Goal: Task Accomplishment & Management: Use online tool/utility

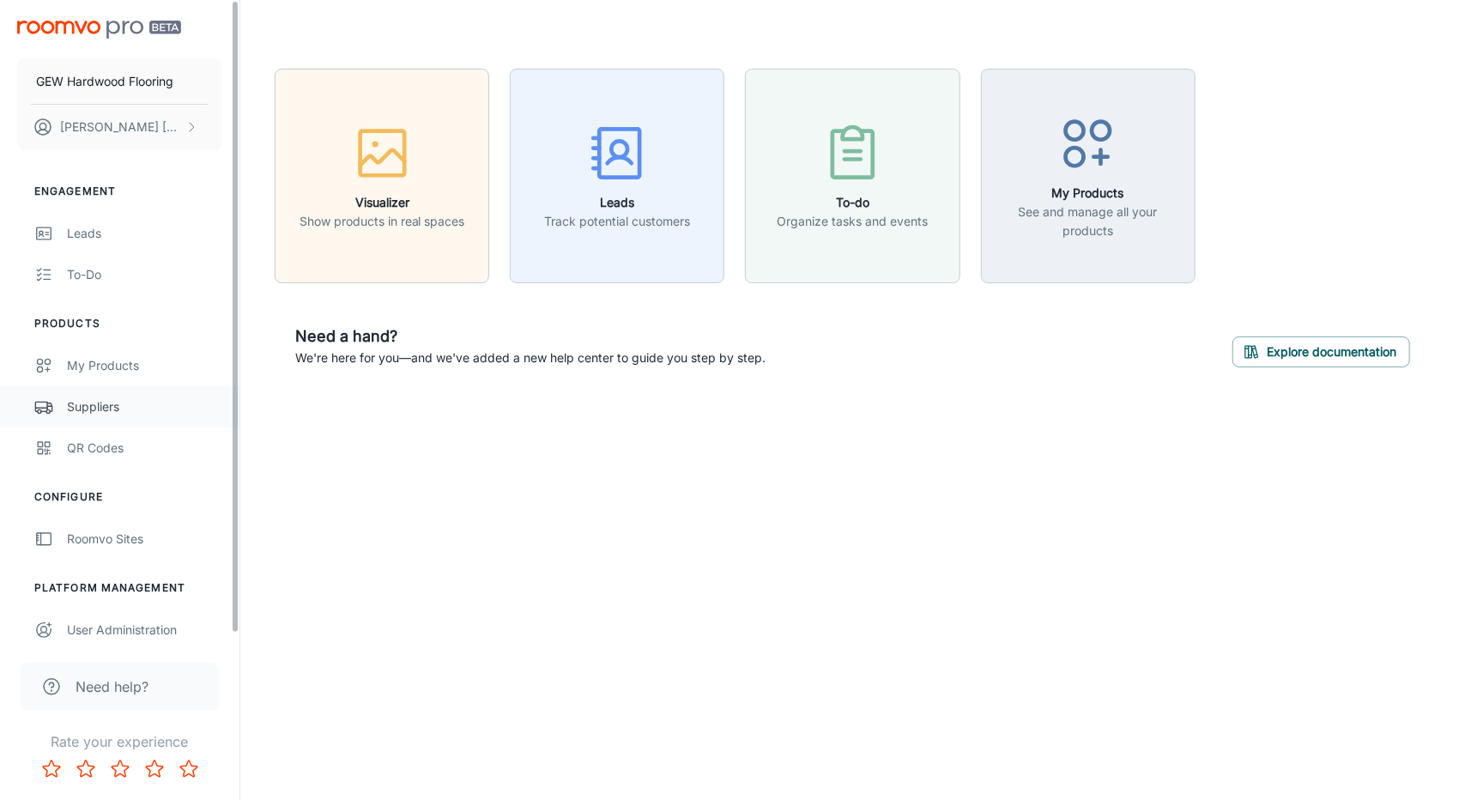
click at [122, 413] on div "Suppliers" at bounding box center [144, 406] width 155 height 19
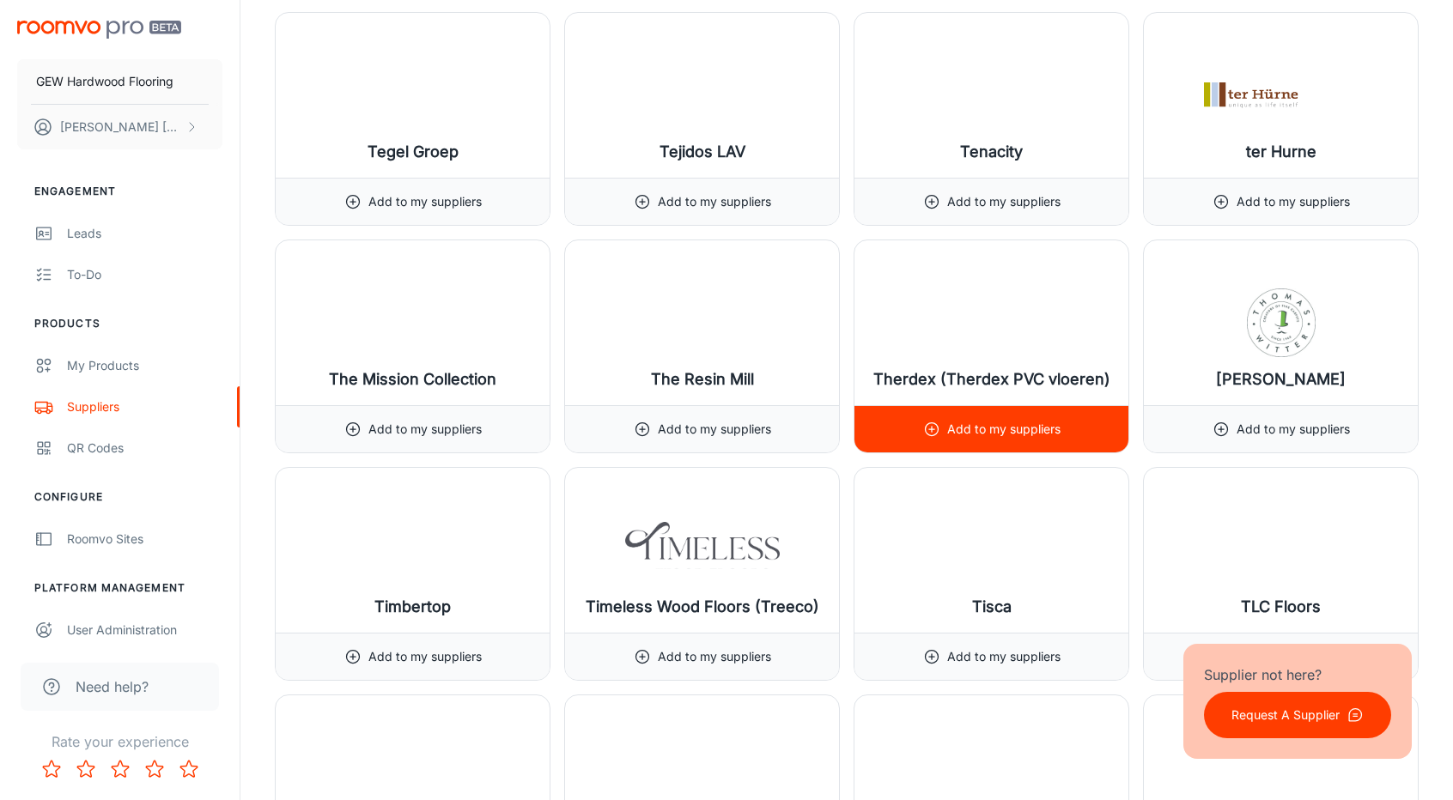
scroll to position [18653, 0]
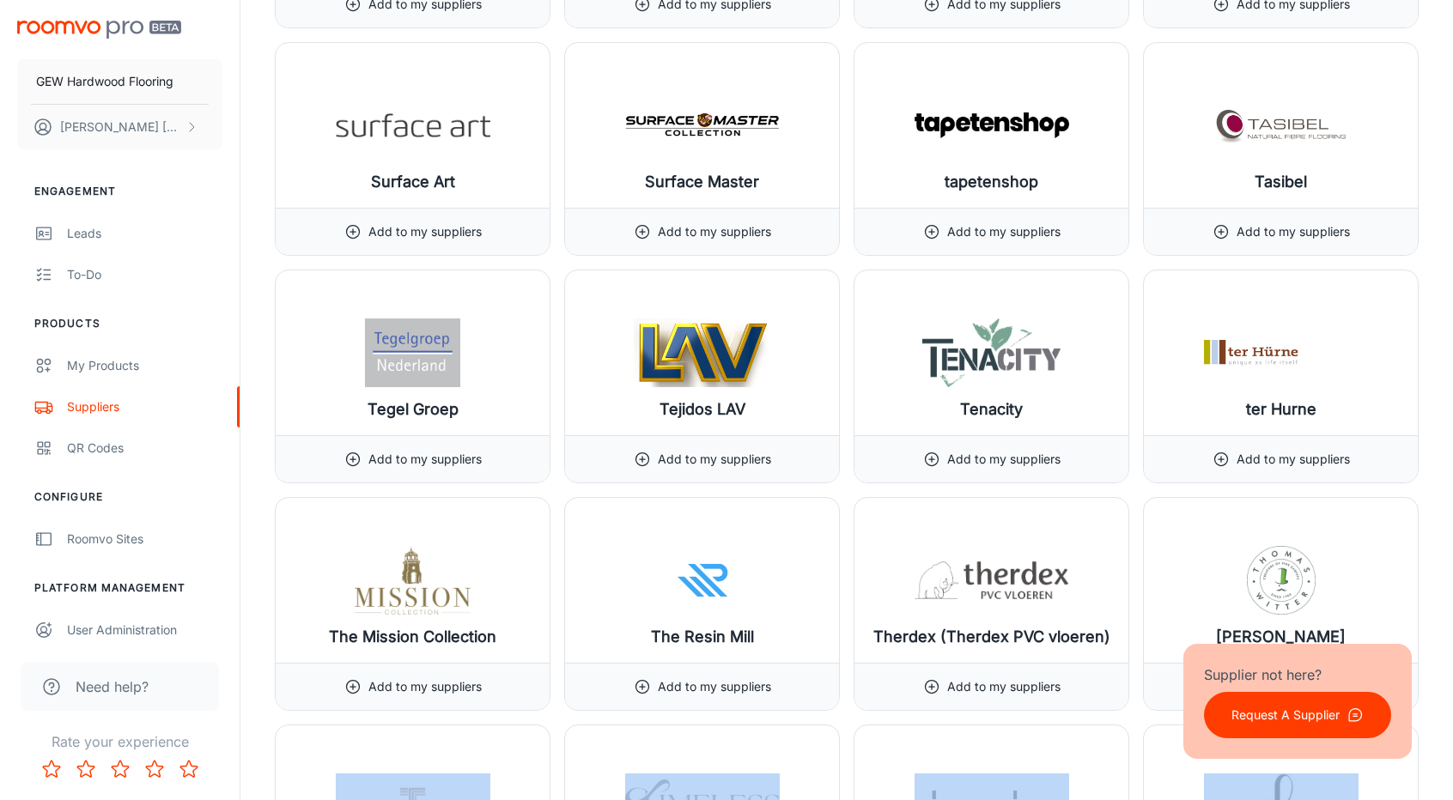
drag, startPoint x: 1452, startPoint y: 699, endPoint x: 1458, endPoint y: 597, distance: 102.3
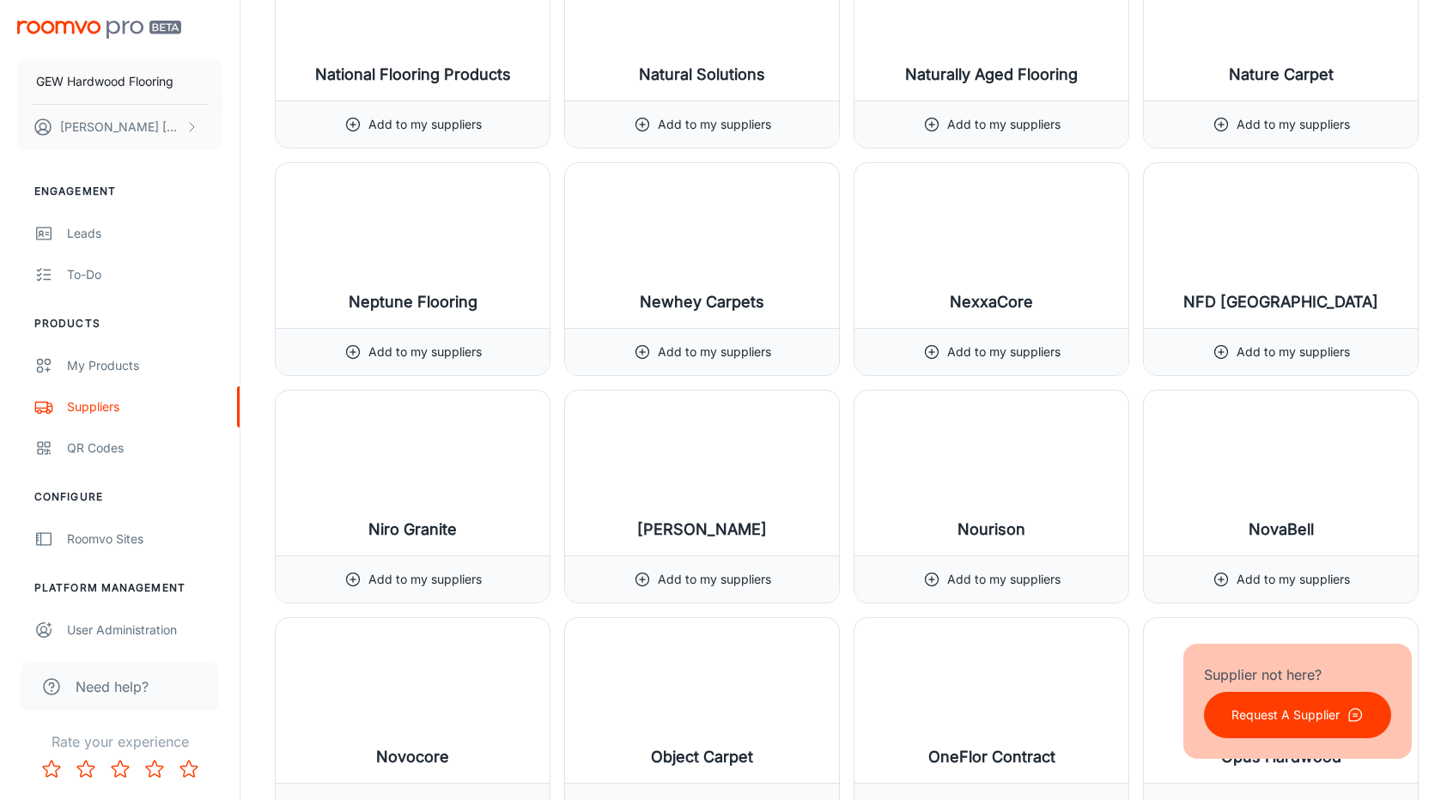
scroll to position [0, 0]
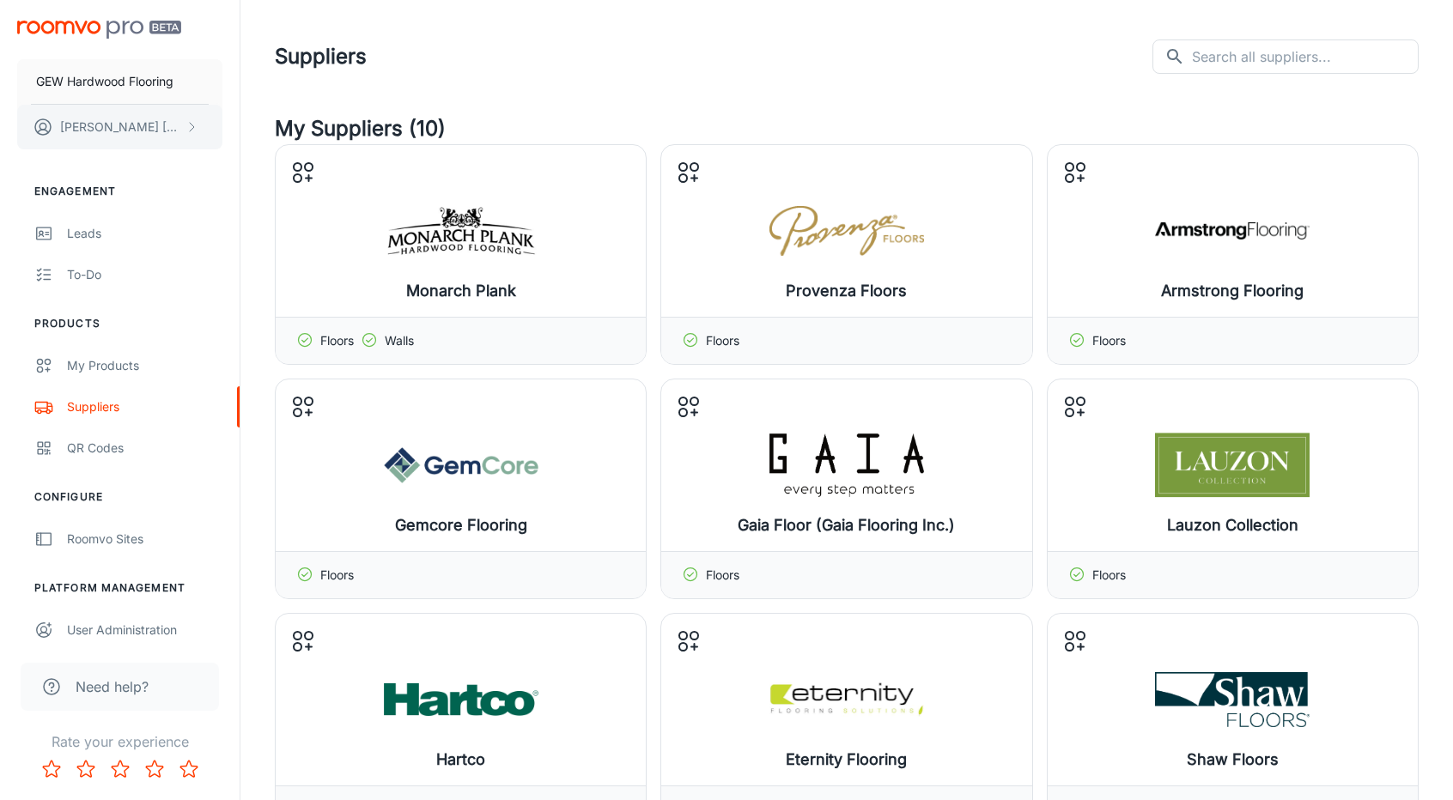
click at [141, 121] on p "[PERSON_NAME]" at bounding box center [120, 127] width 121 height 19
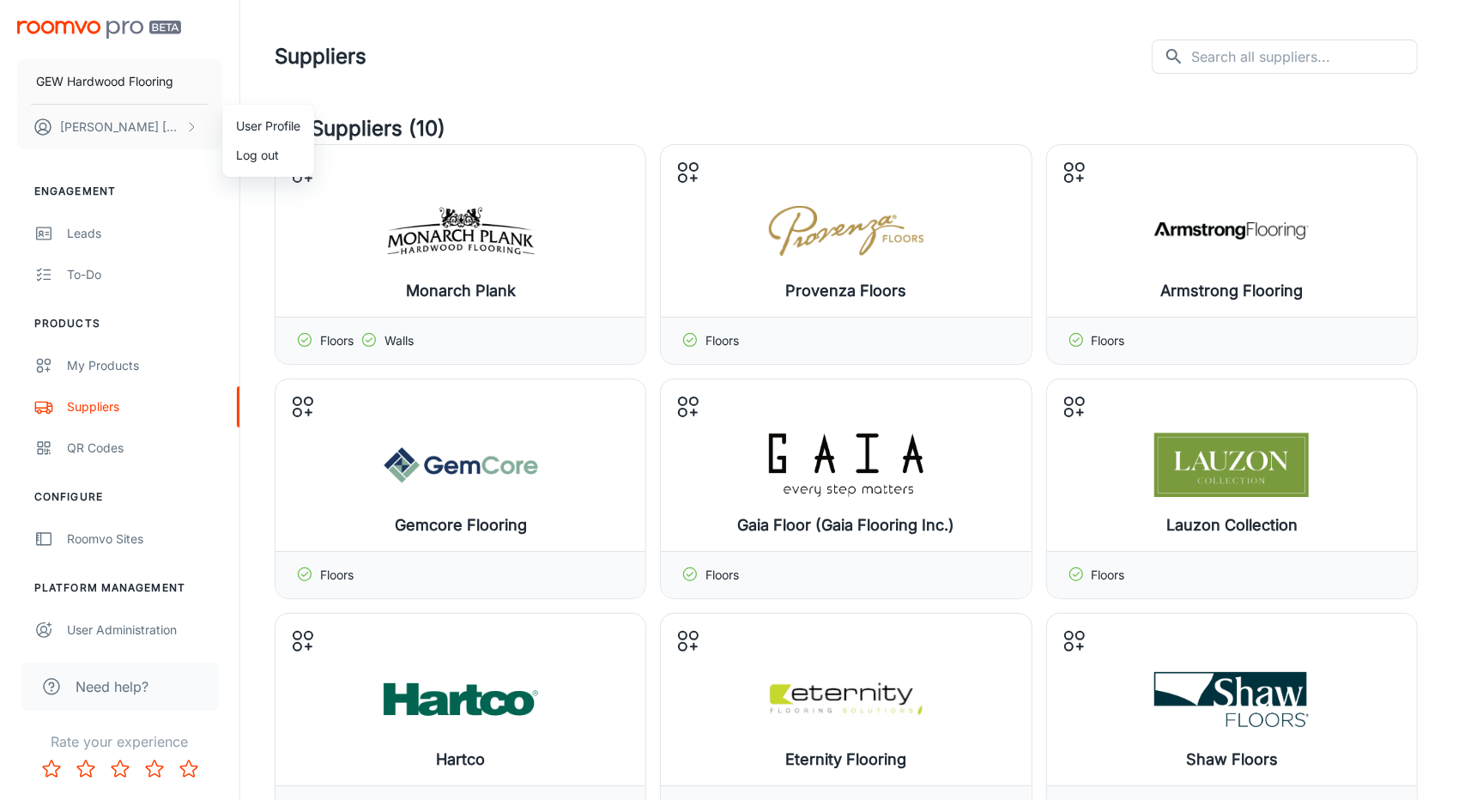
click at [548, 82] on div at bounding box center [732, 400] width 1465 height 800
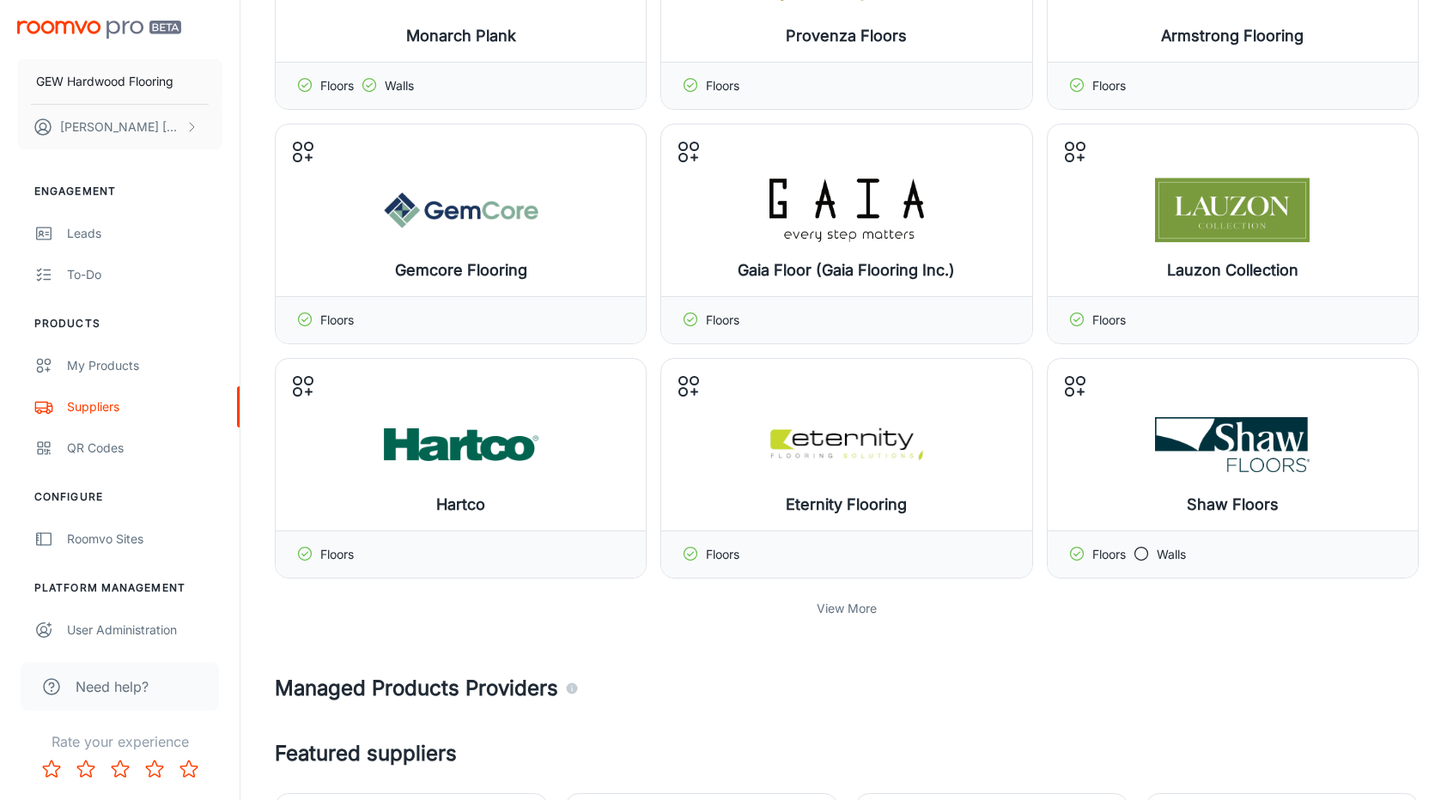
scroll to position [343, 0]
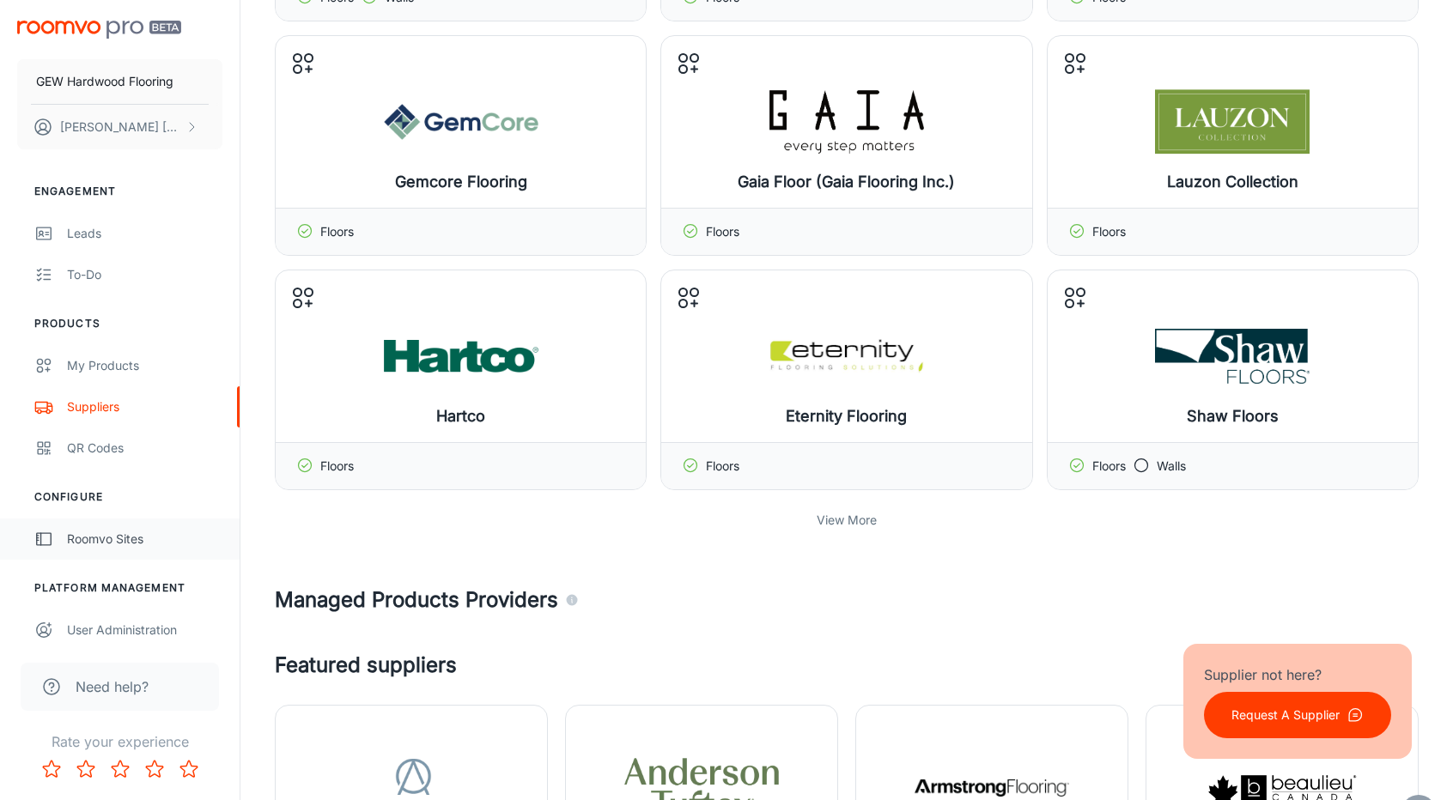
click at [133, 544] on div "Roomvo Sites" at bounding box center [144, 539] width 155 height 19
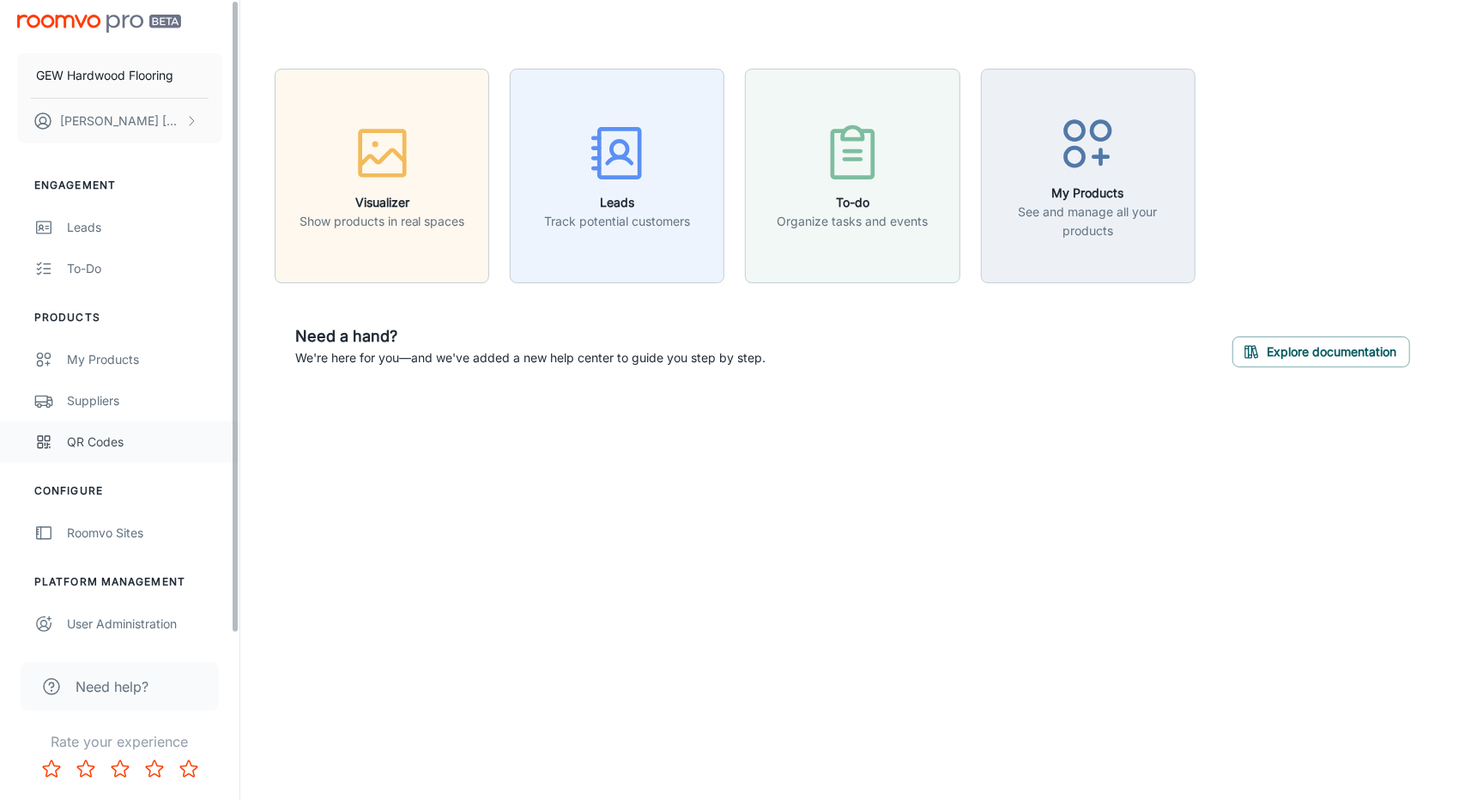
scroll to position [8, 0]
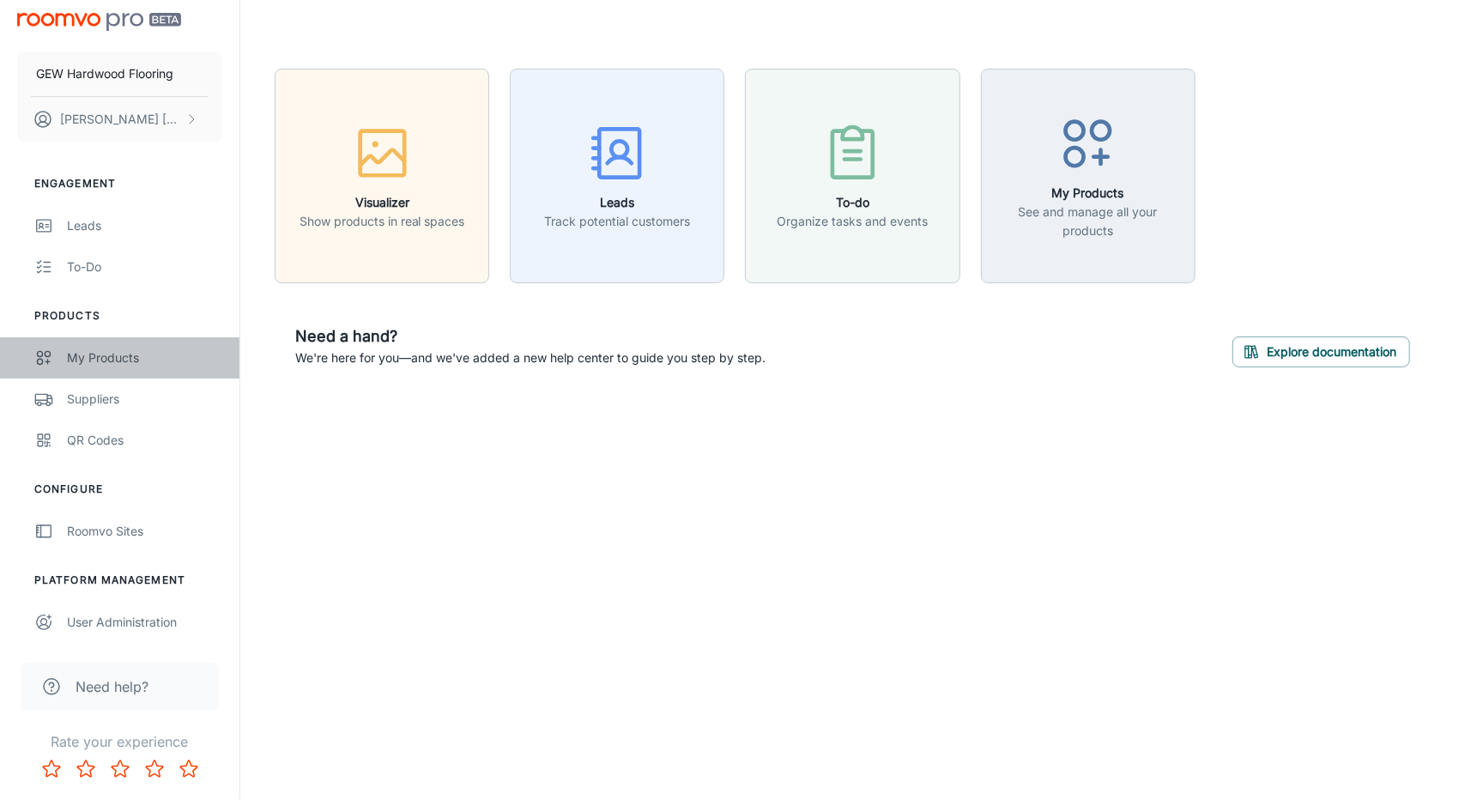
click at [173, 365] on div "My Products" at bounding box center [144, 358] width 155 height 19
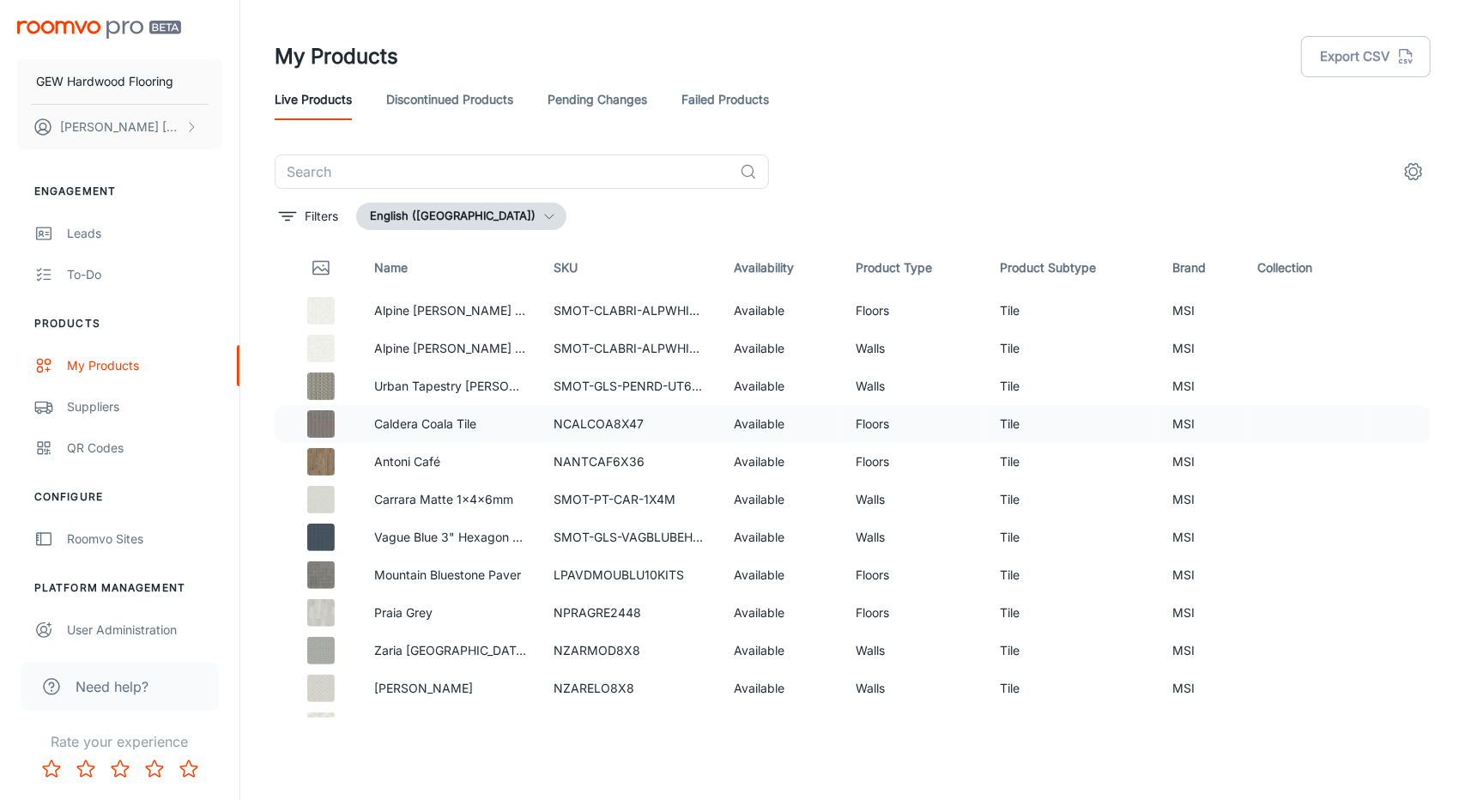
click at [333, 415] on img at bounding box center [320, 423] width 27 height 27
click at [333, 422] on img at bounding box center [320, 423] width 27 height 27
click at [319, 423] on img at bounding box center [320, 423] width 27 height 27
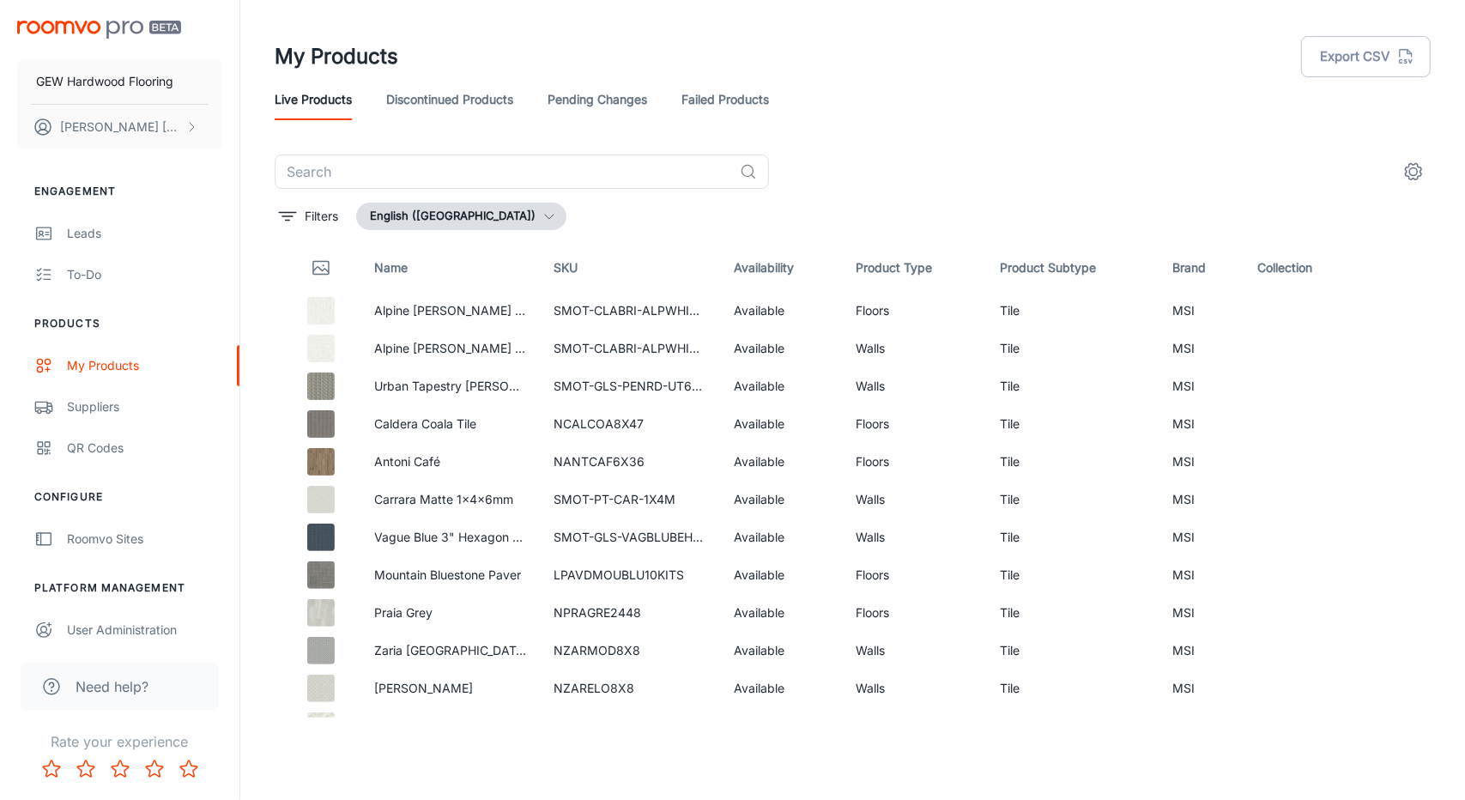
click at [311, 266] on icon "Thumbnail" at bounding box center [321, 268] width 21 height 21
click at [295, 222] on icon "filter" at bounding box center [287, 216] width 21 height 21
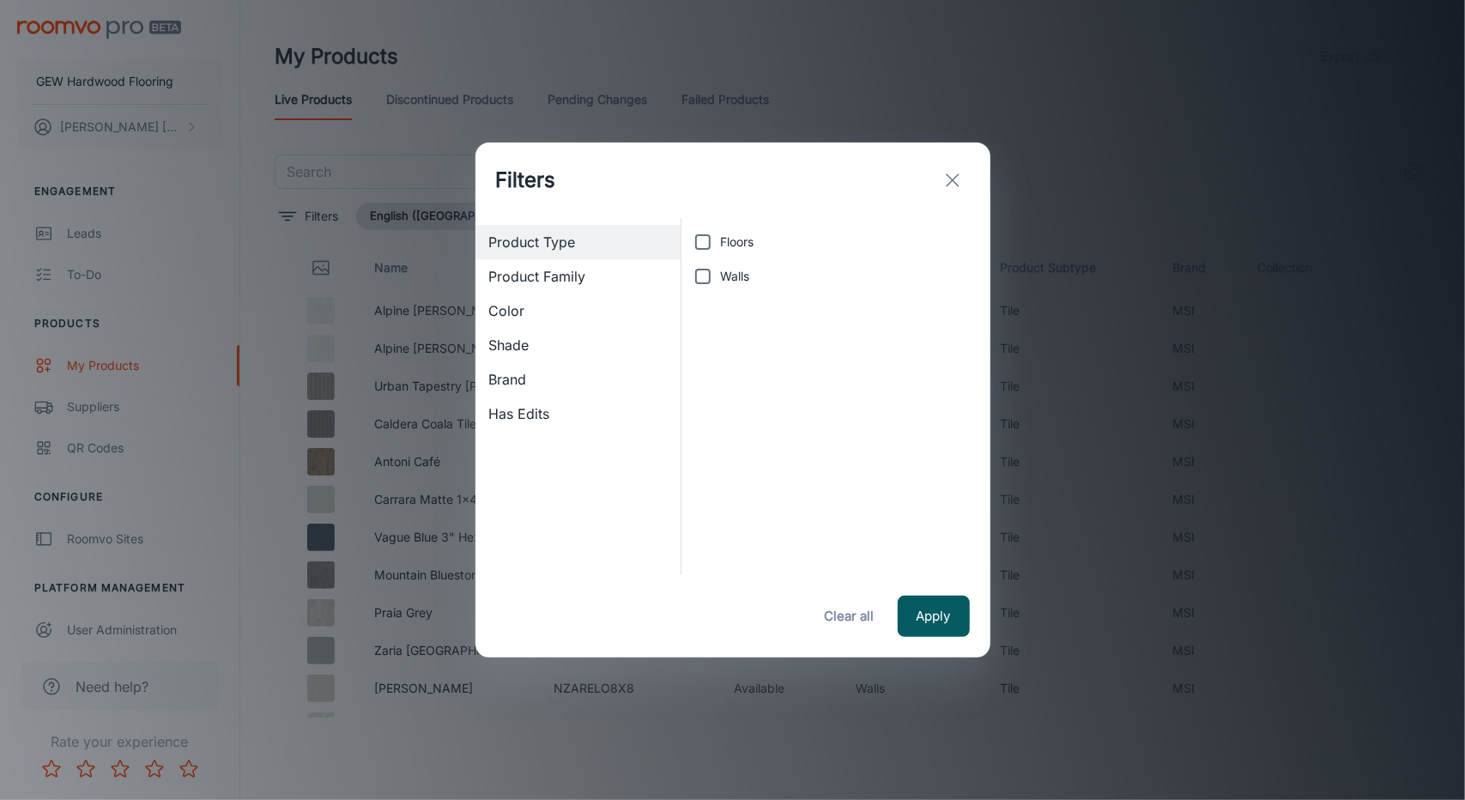
click at [968, 168] on div "Filters" at bounding box center [733, 181] width 515 height 76
click at [963, 174] on button "exit" at bounding box center [953, 180] width 34 height 34
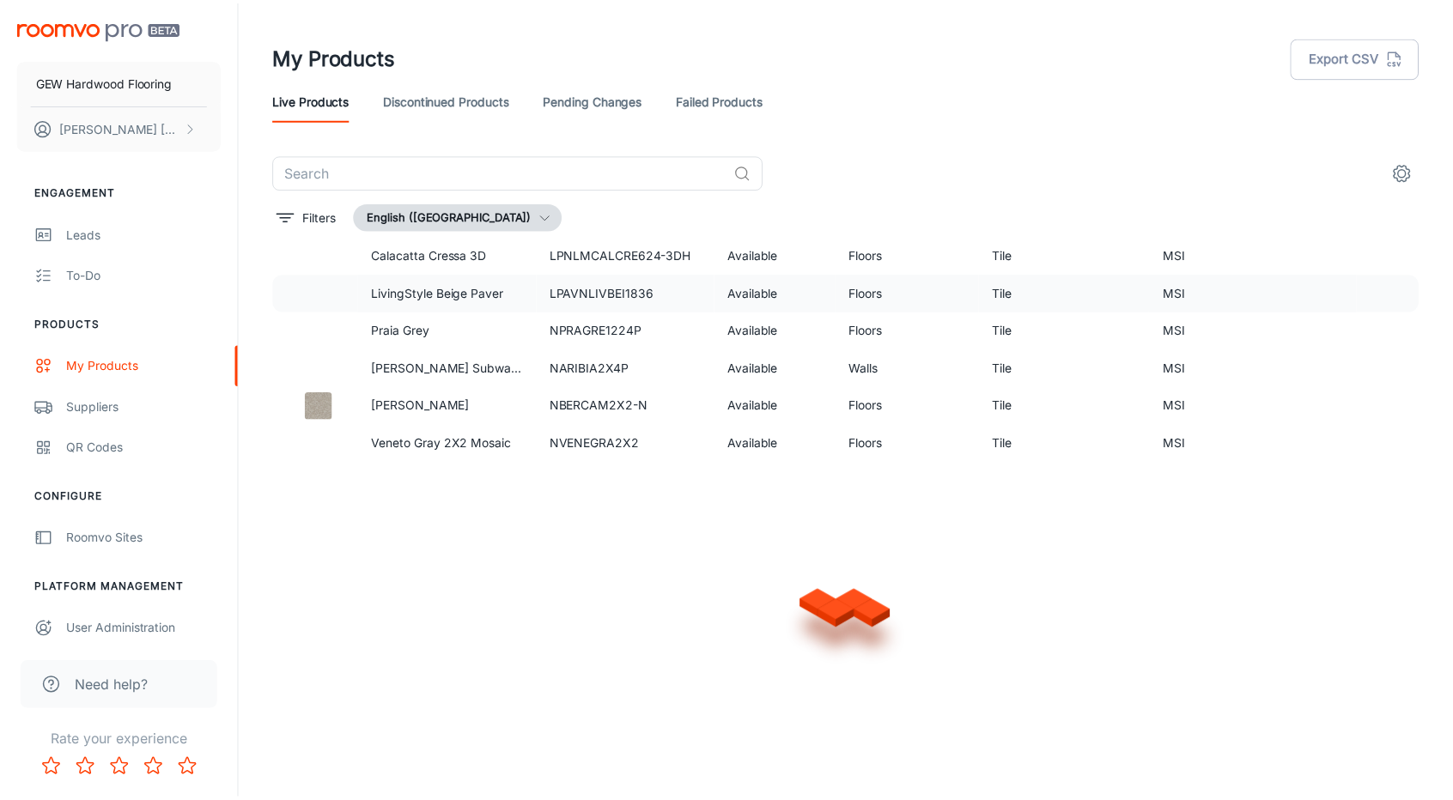
scroll to position [1068, 0]
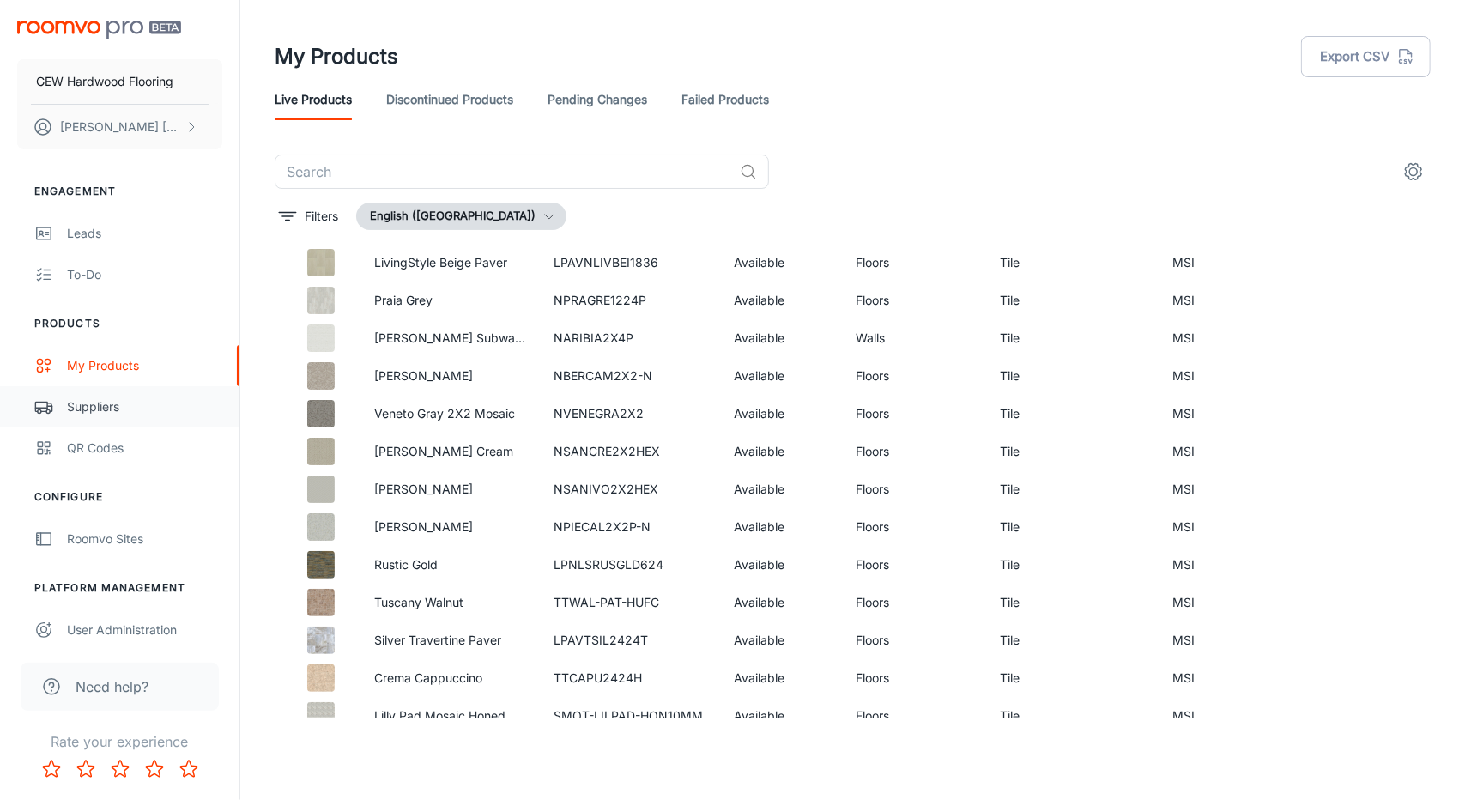
click at [100, 419] on link "Suppliers" at bounding box center [120, 406] width 240 height 41
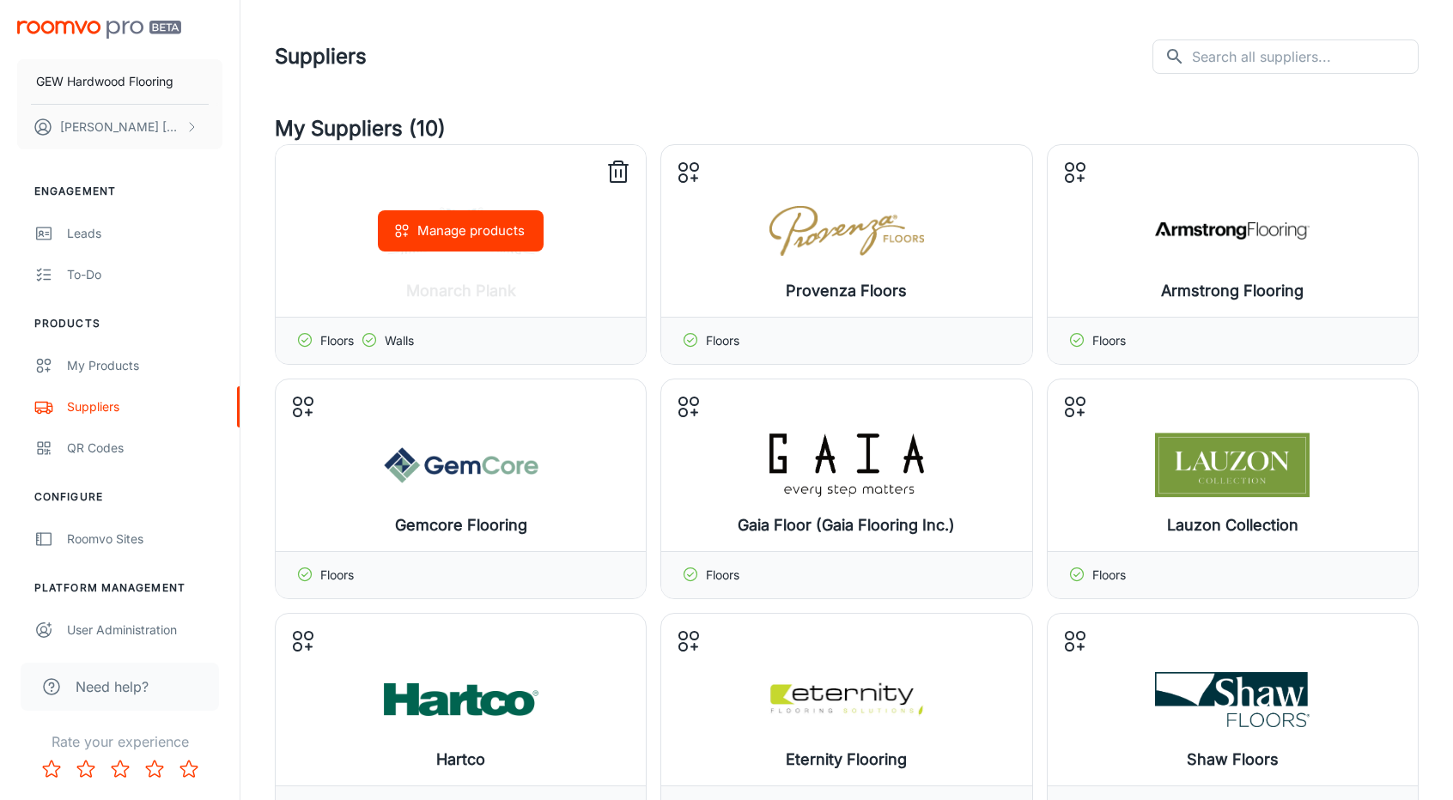
click at [378, 340] on icon at bounding box center [369, 339] width 17 height 17
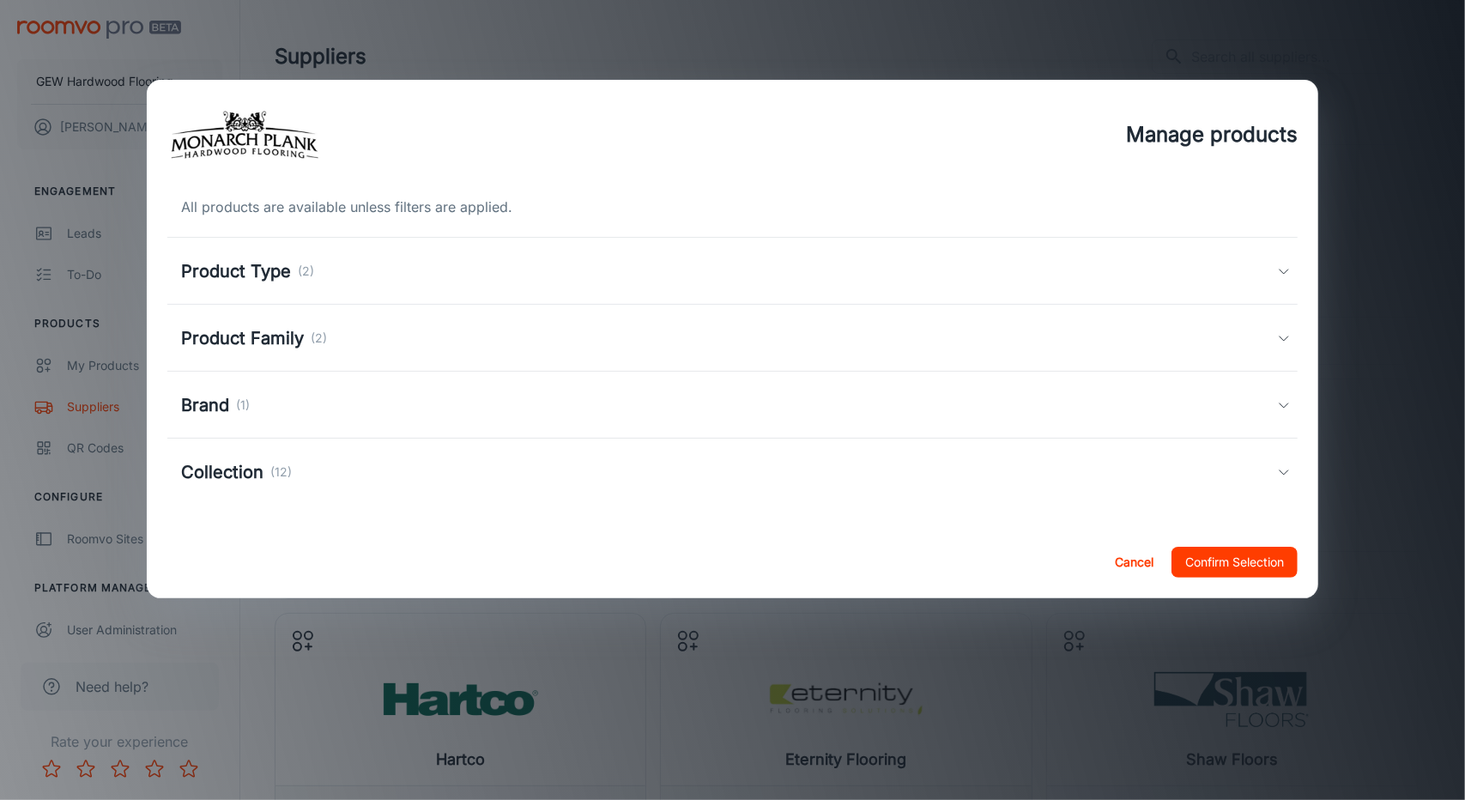
click at [458, 276] on div "Product Type (2)" at bounding box center [729, 271] width 1097 height 26
click at [314, 280] on div "Product Type (2)" at bounding box center [247, 271] width 133 height 26
click at [314, 279] on div "Product Type (2)" at bounding box center [729, 271] width 1097 height 26
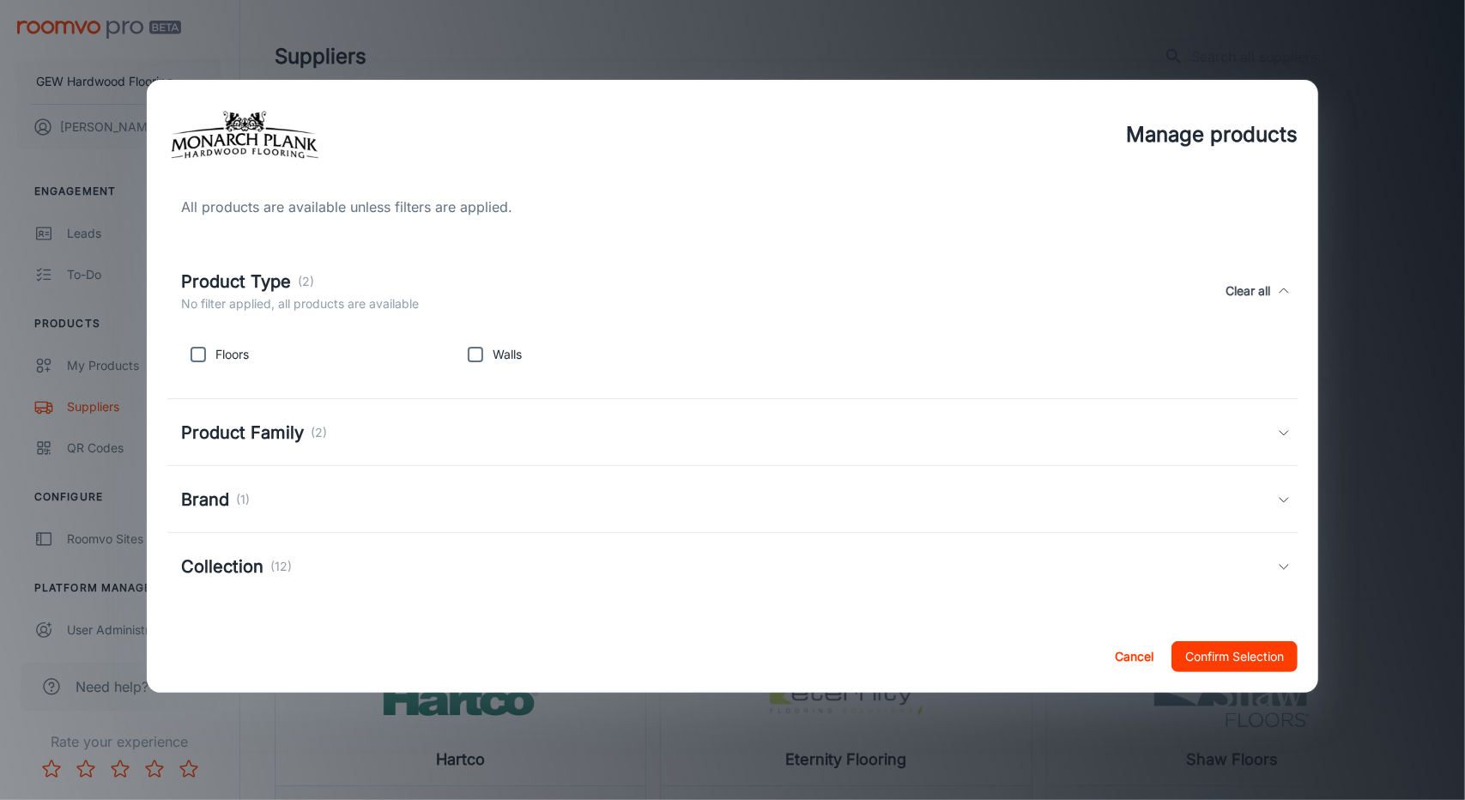
click at [244, 349] on p "Floors" at bounding box center [231, 354] width 33 height 19
click at [225, 360] on p "Floors" at bounding box center [231, 354] width 33 height 19
click at [192, 361] on input "checkbox" at bounding box center [198, 354] width 34 height 34
checkbox input "true"
click at [1216, 644] on button "Confirm Selection" at bounding box center [1235, 656] width 126 height 31
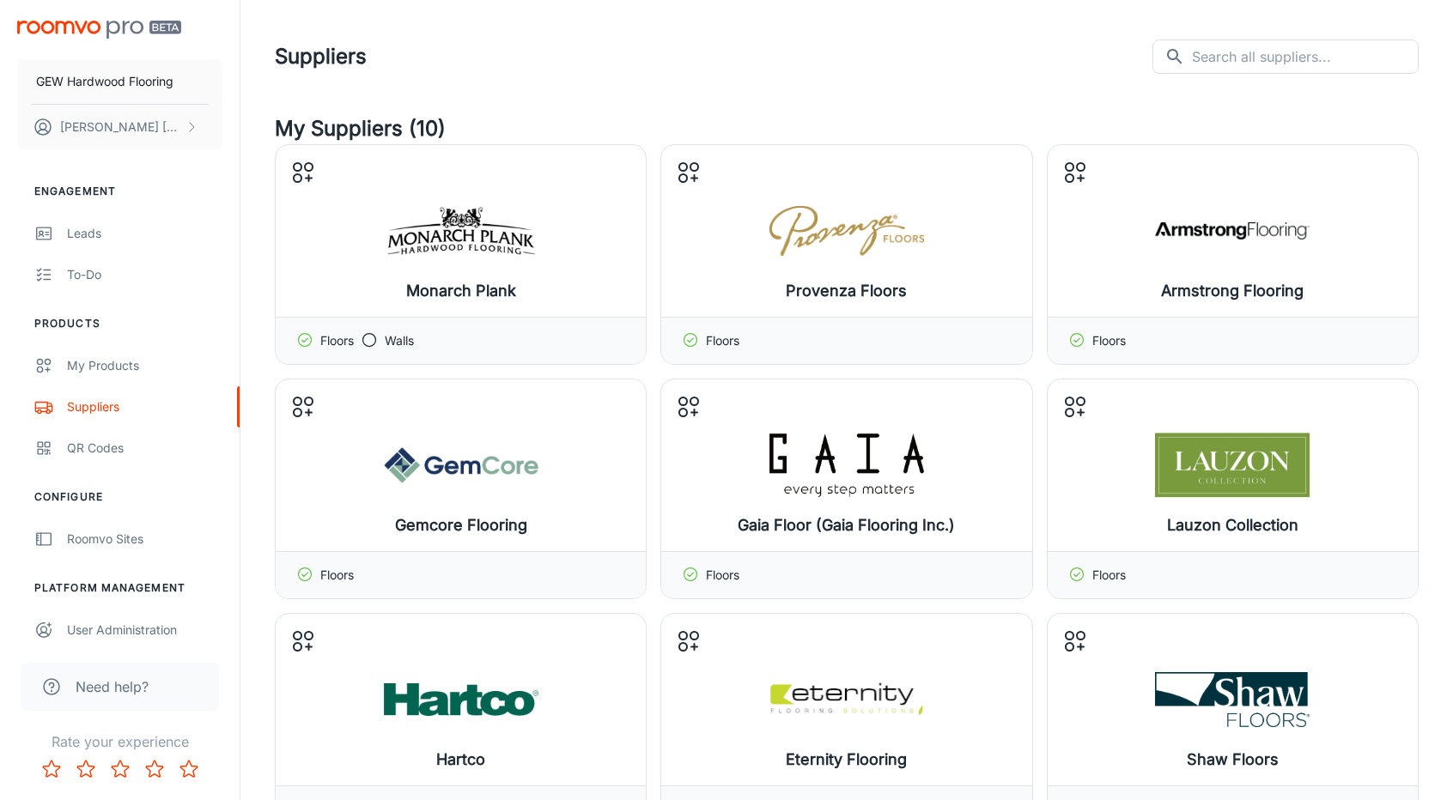
click at [561, 86] on header "Suppliers ​ ​" at bounding box center [846, 56] width 1185 height 113
click at [569, 118] on h4 "My Suppliers (10)" at bounding box center [846, 128] width 1143 height 31
click at [119, 265] on div "To-do" at bounding box center [144, 274] width 155 height 19
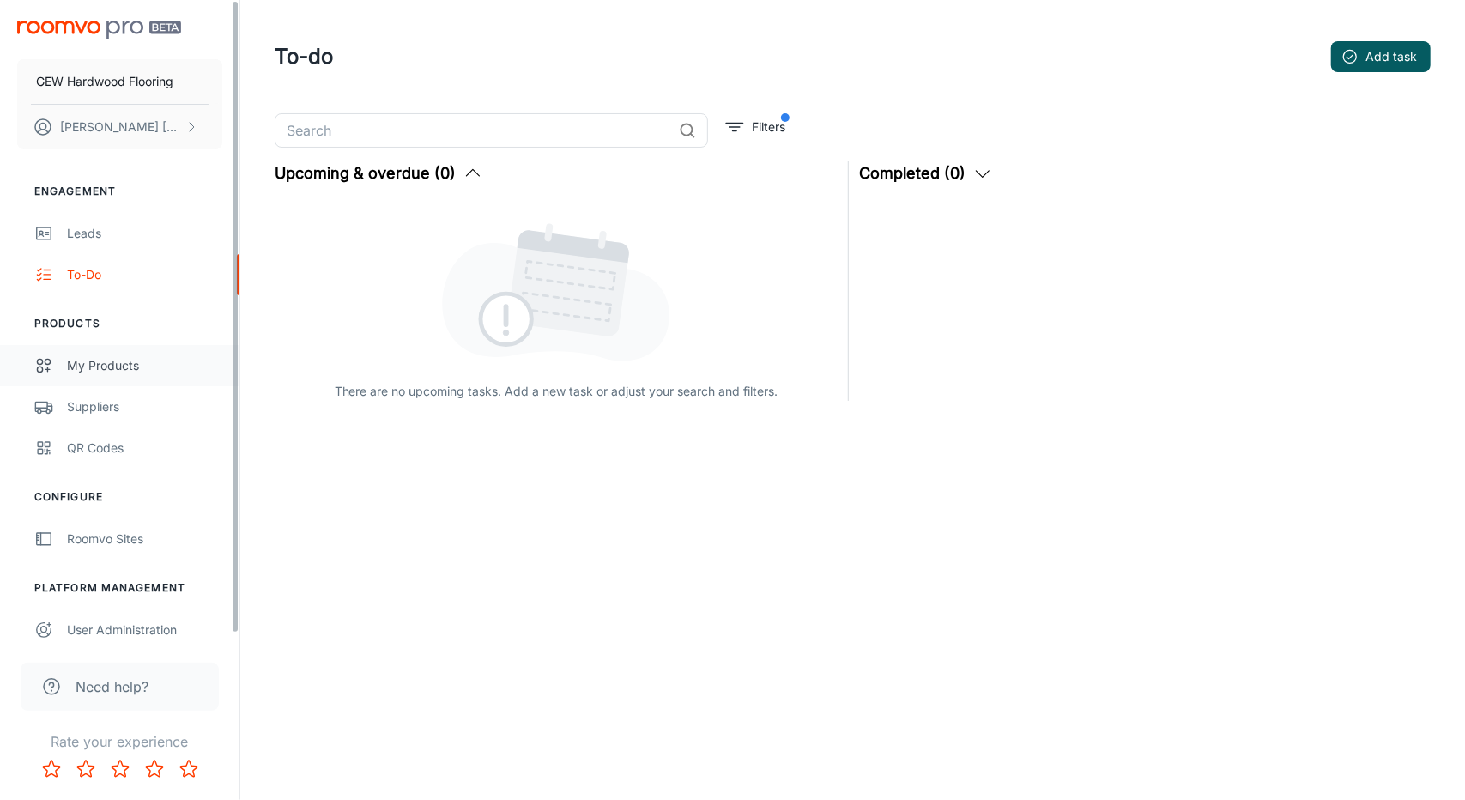
click at [122, 378] on link "My Products" at bounding box center [120, 365] width 240 height 41
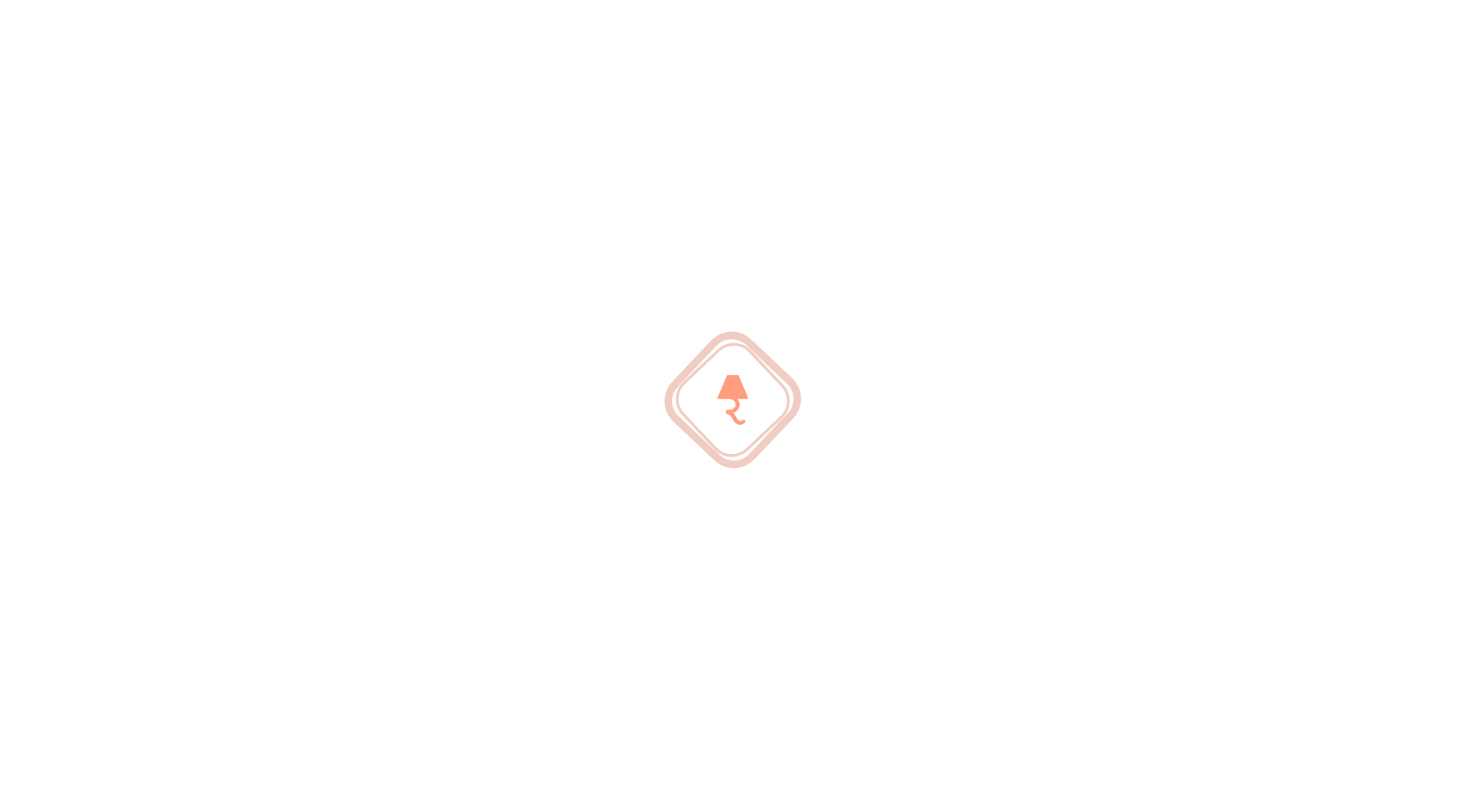
click at [118, 411] on div at bounding box center [732, 400] width 1465 height 800
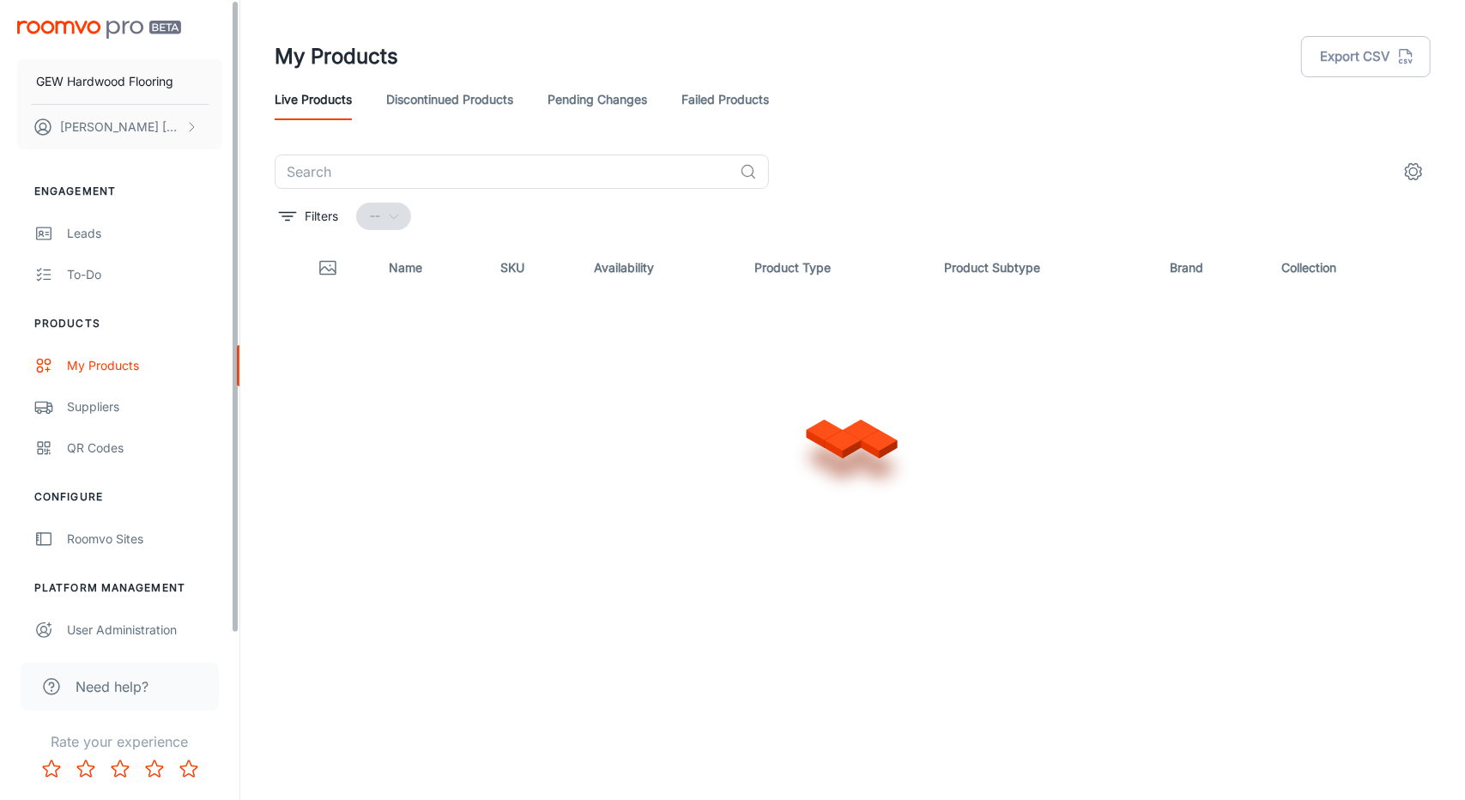
click at [118, 411] on div "Suppliers" at bounding box center [144, 406] width 155 height 19
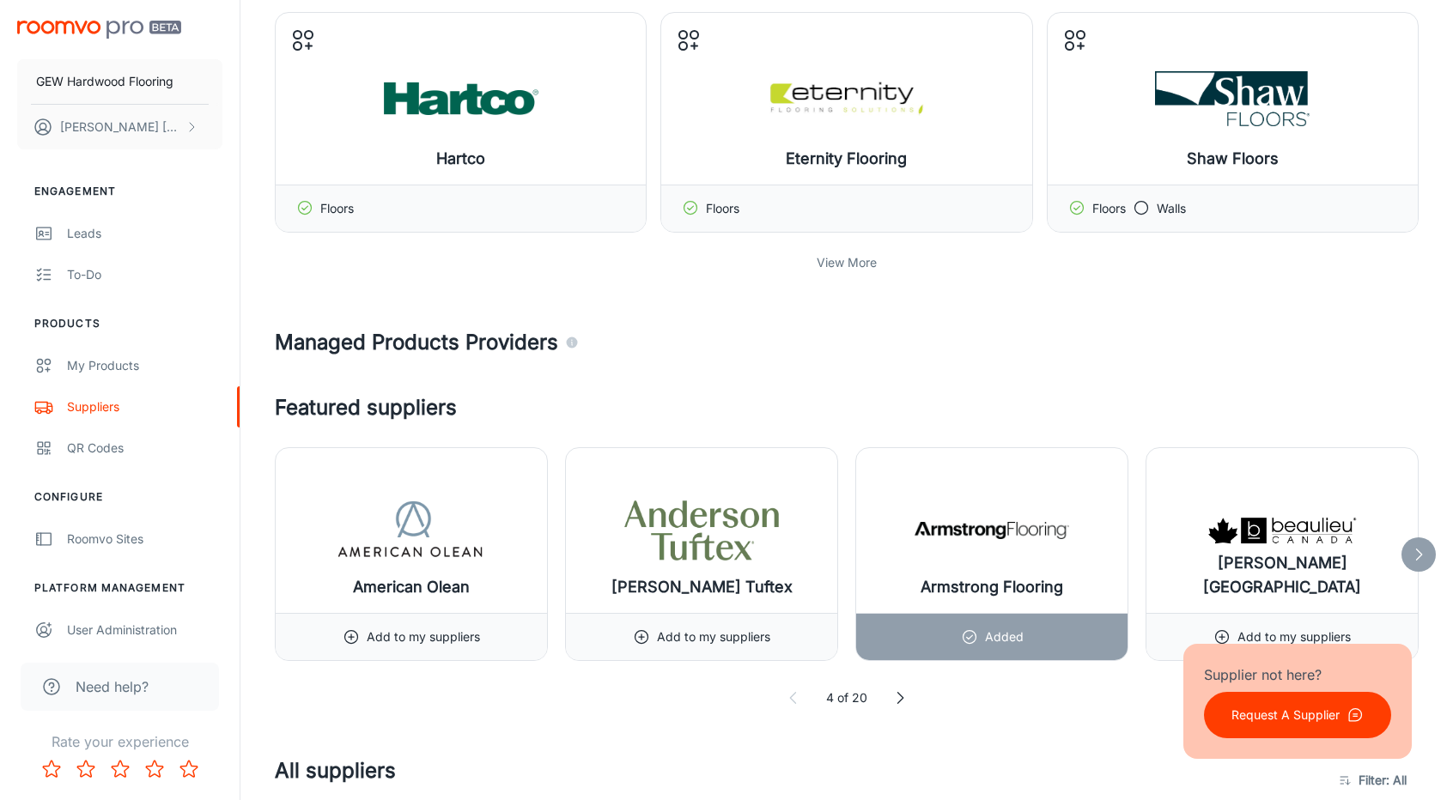
scroll to position [258, 0]
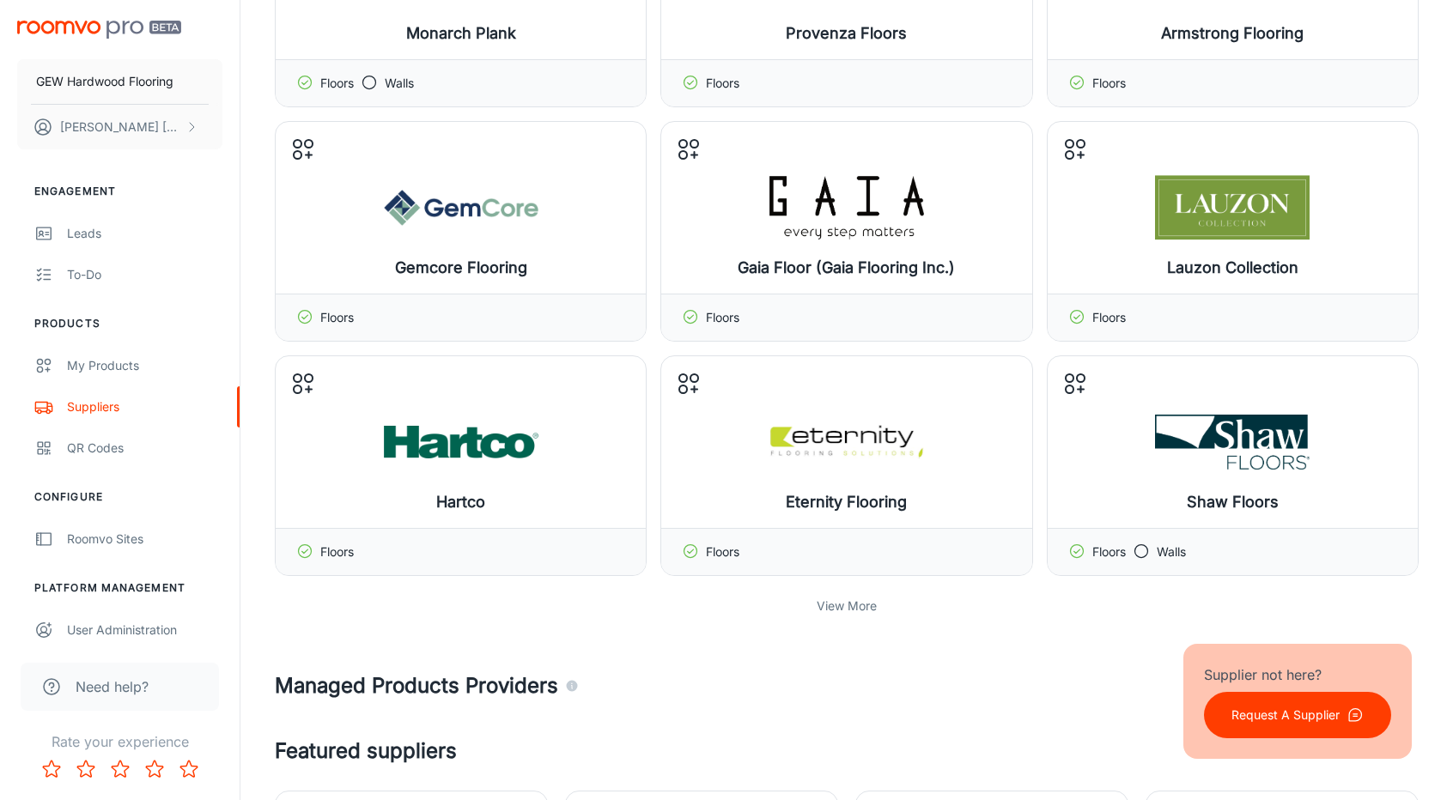
click at [850, 609] on p "View More" at bounding box center [846, 606] width 60 height 19
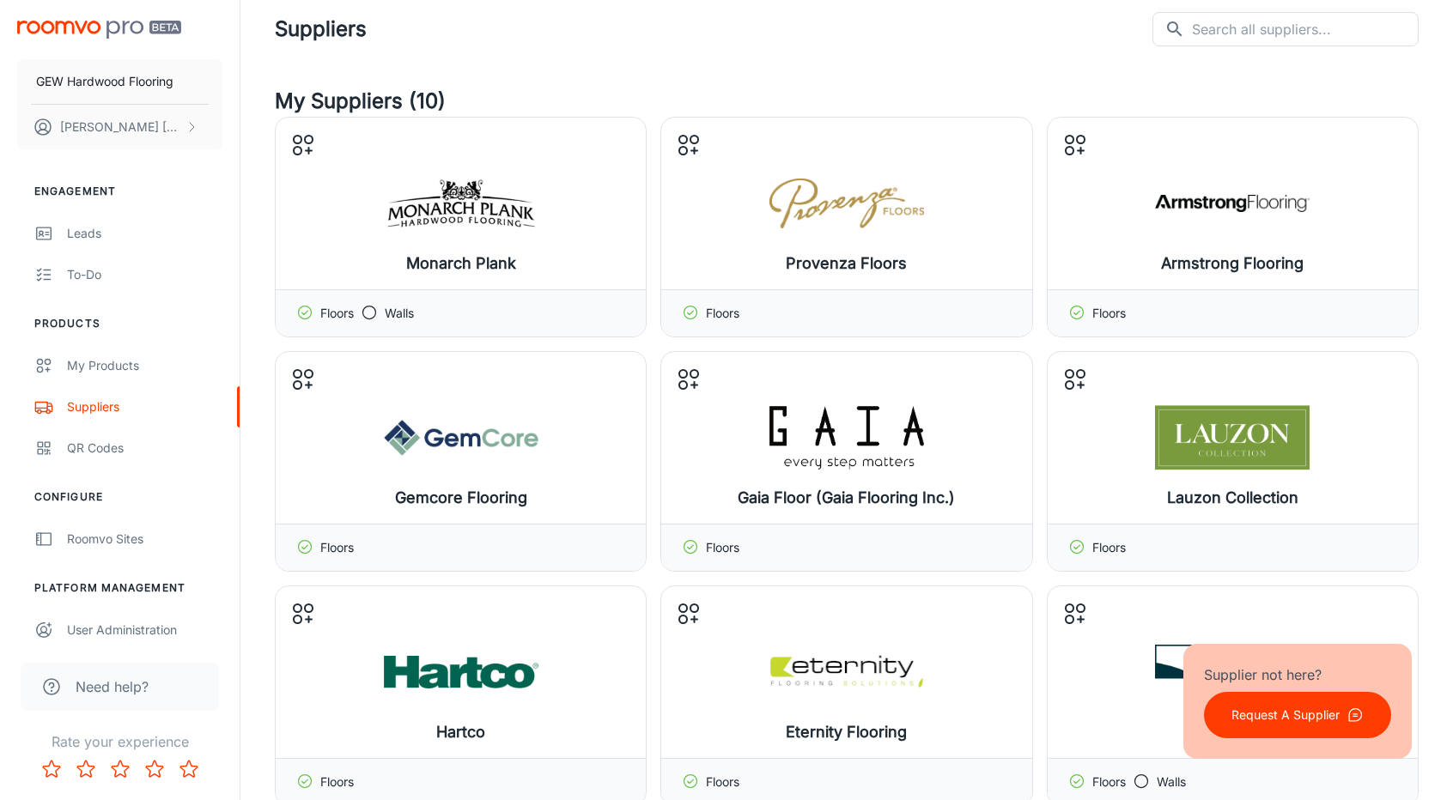
scroll to position [0, 0]
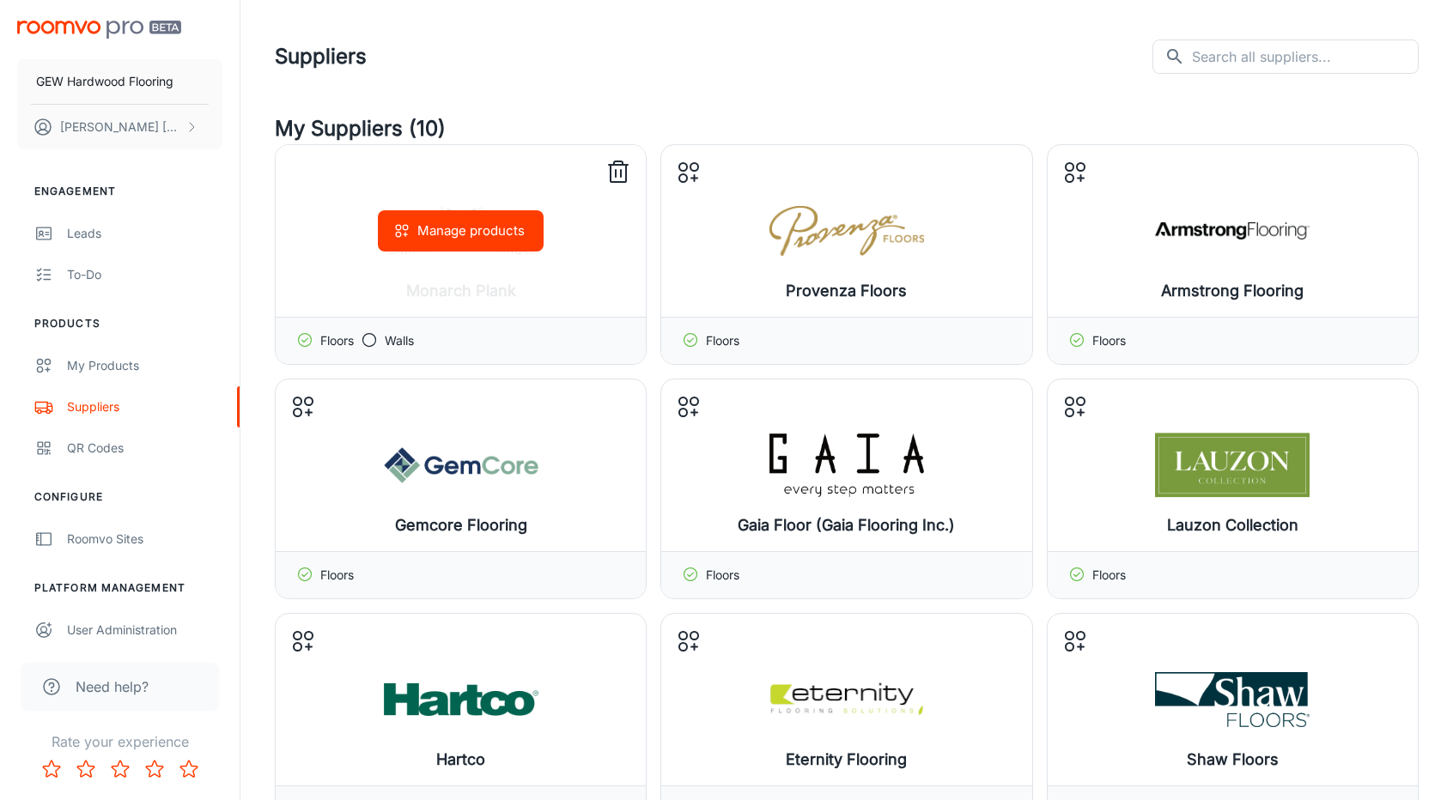
drag, startPoint x: 495, startPoint y: 298, endPoint x: 488, endPoint y: 265, distance: 33.5
click at [496, 298] on div "Manage products" at bounding box center [461, 231] width 370 height 172
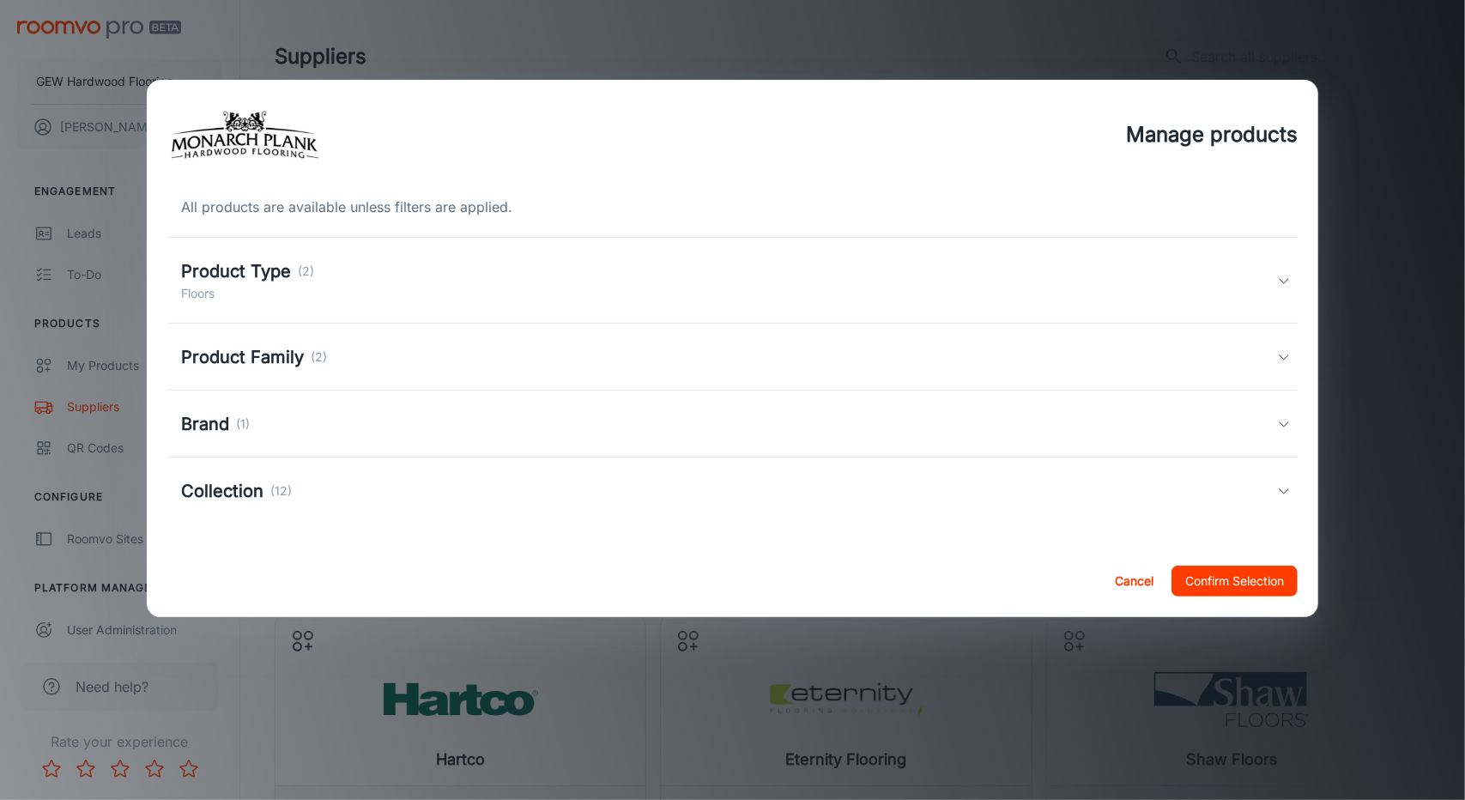
click at [282, 415] on div "Brand (1)" at bounding box center [729, 424] width 1097 height 26
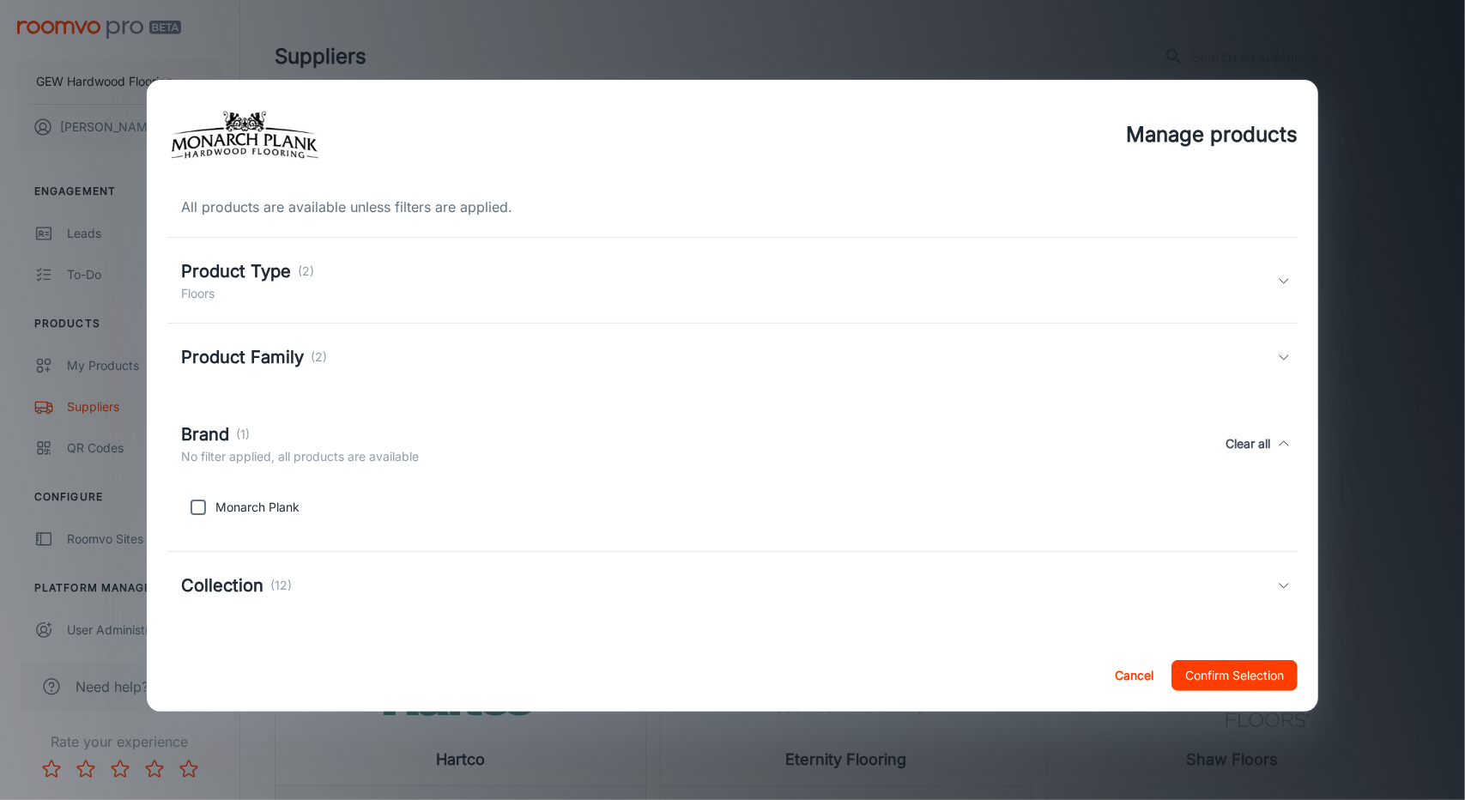
click at [343, 344] on div "Product Family (2)" at bounding box center [729, 357] width 1097 height 26
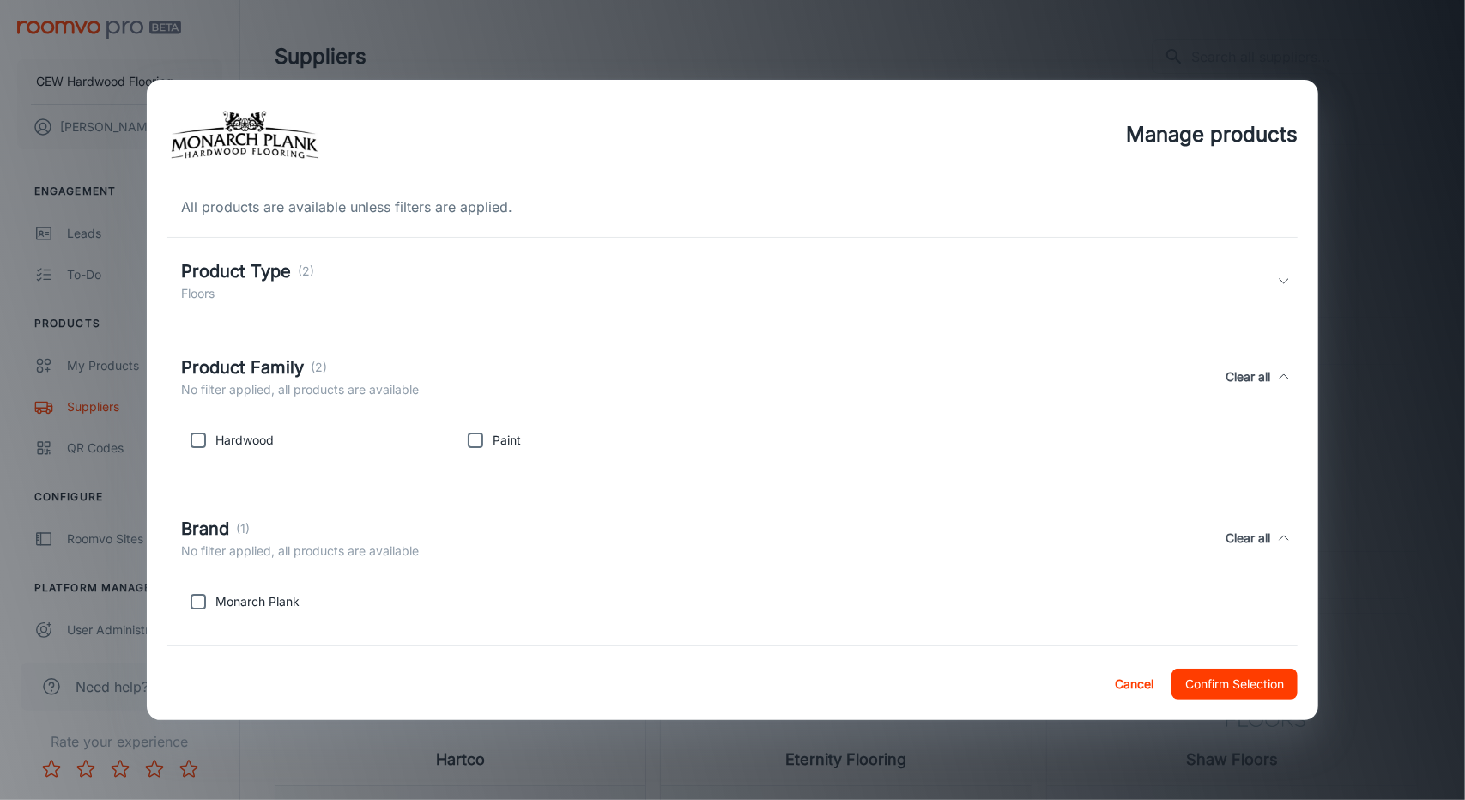
click at [384, 253] on div "Product Type (2) Floors" at bounding box center [732, 281] width 1131 height 86
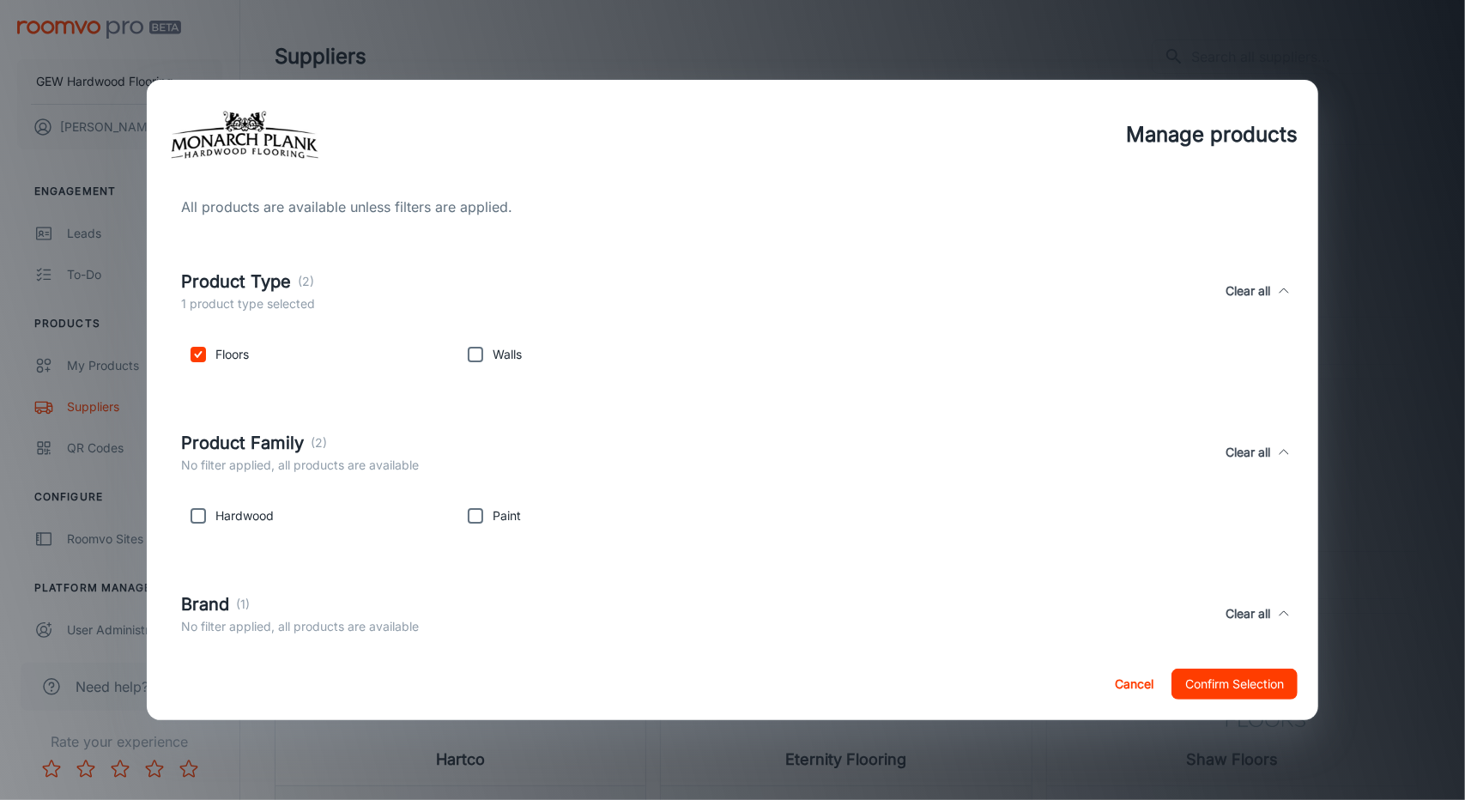
click at [1138, 681] on button "Cancel" at bounding box center [1134, 684] width 55 height 31
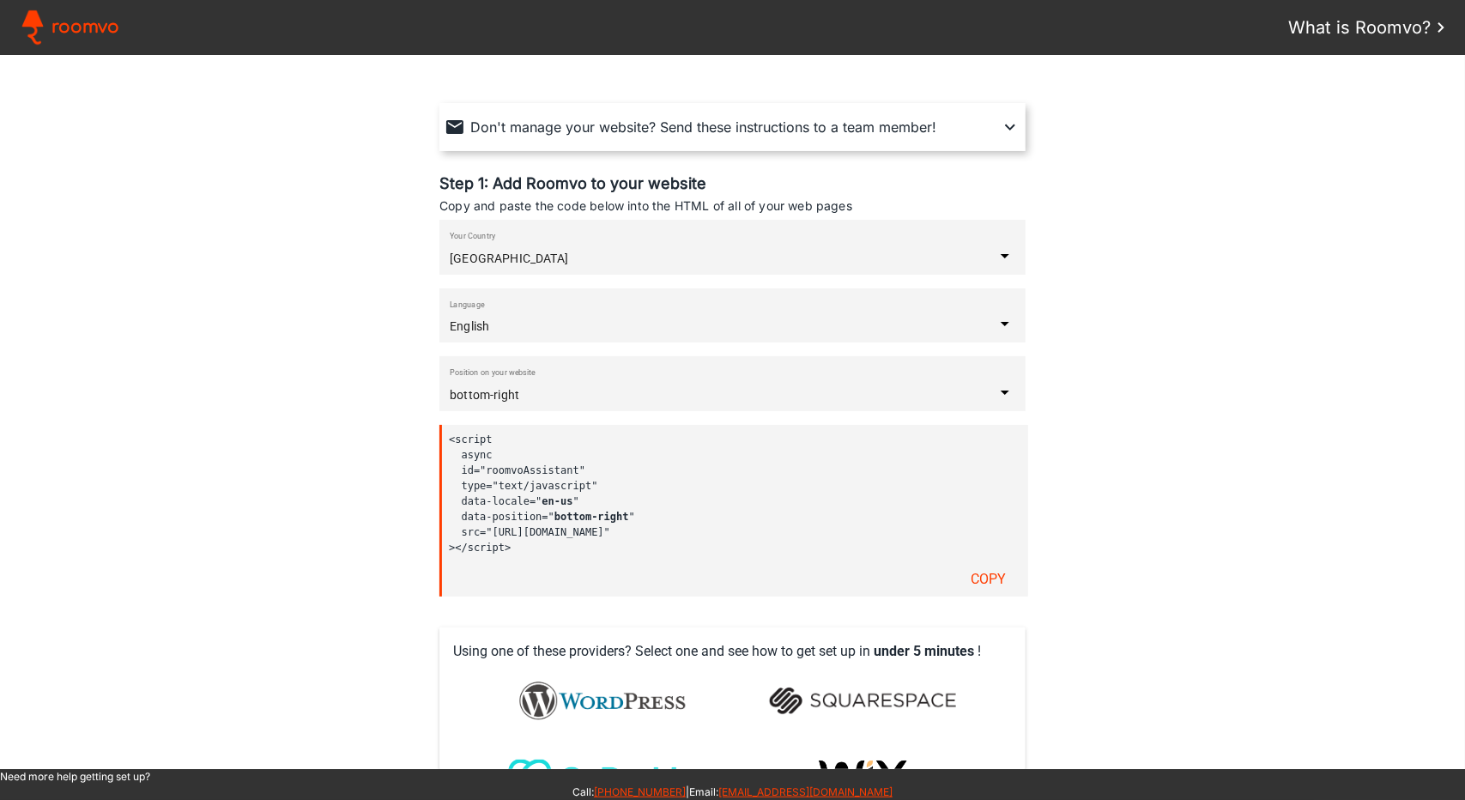
scroll to position [172, 0]
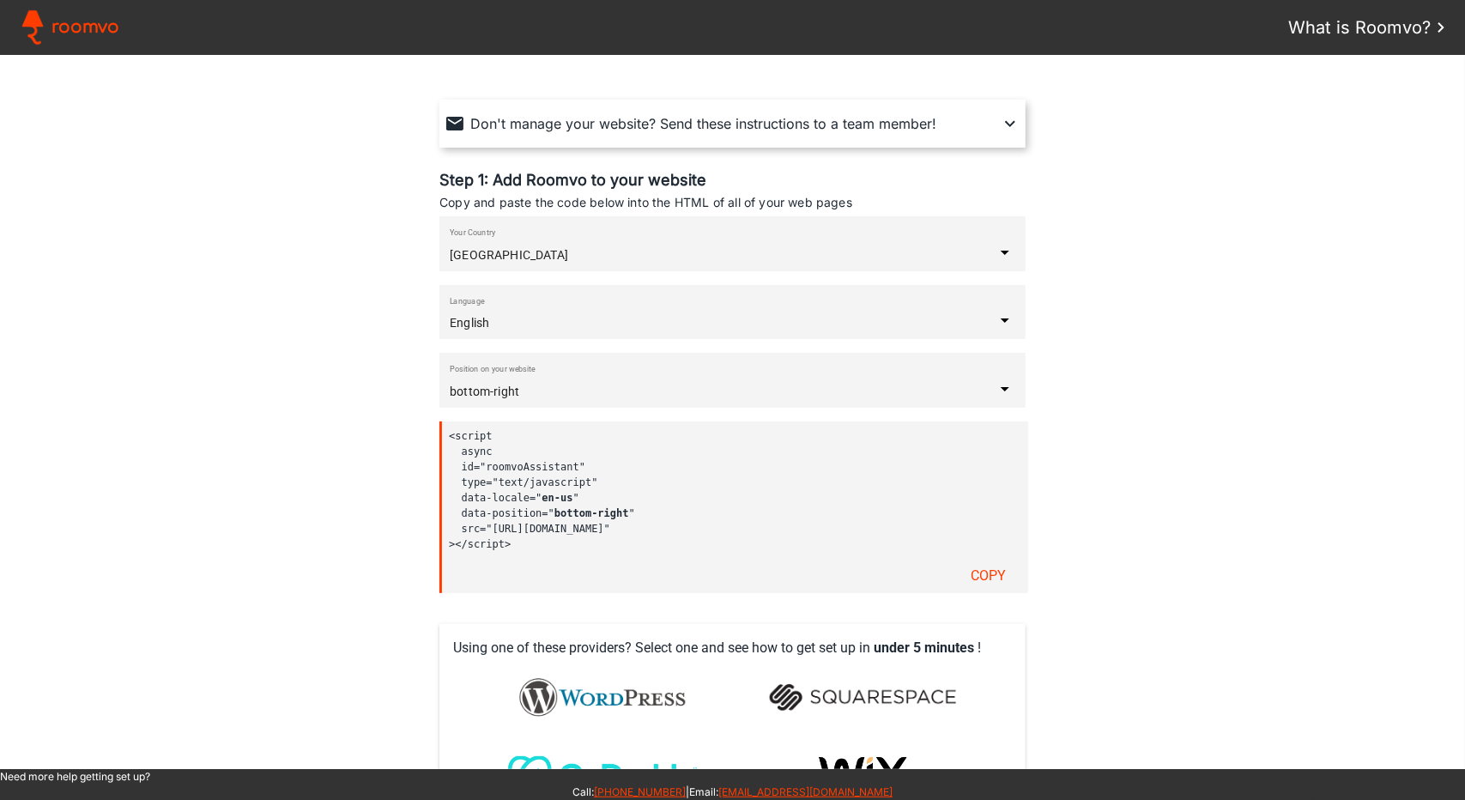
click at [627, 385] on input "bottom-right" at bounding box center [722, 392] width 545 height 14
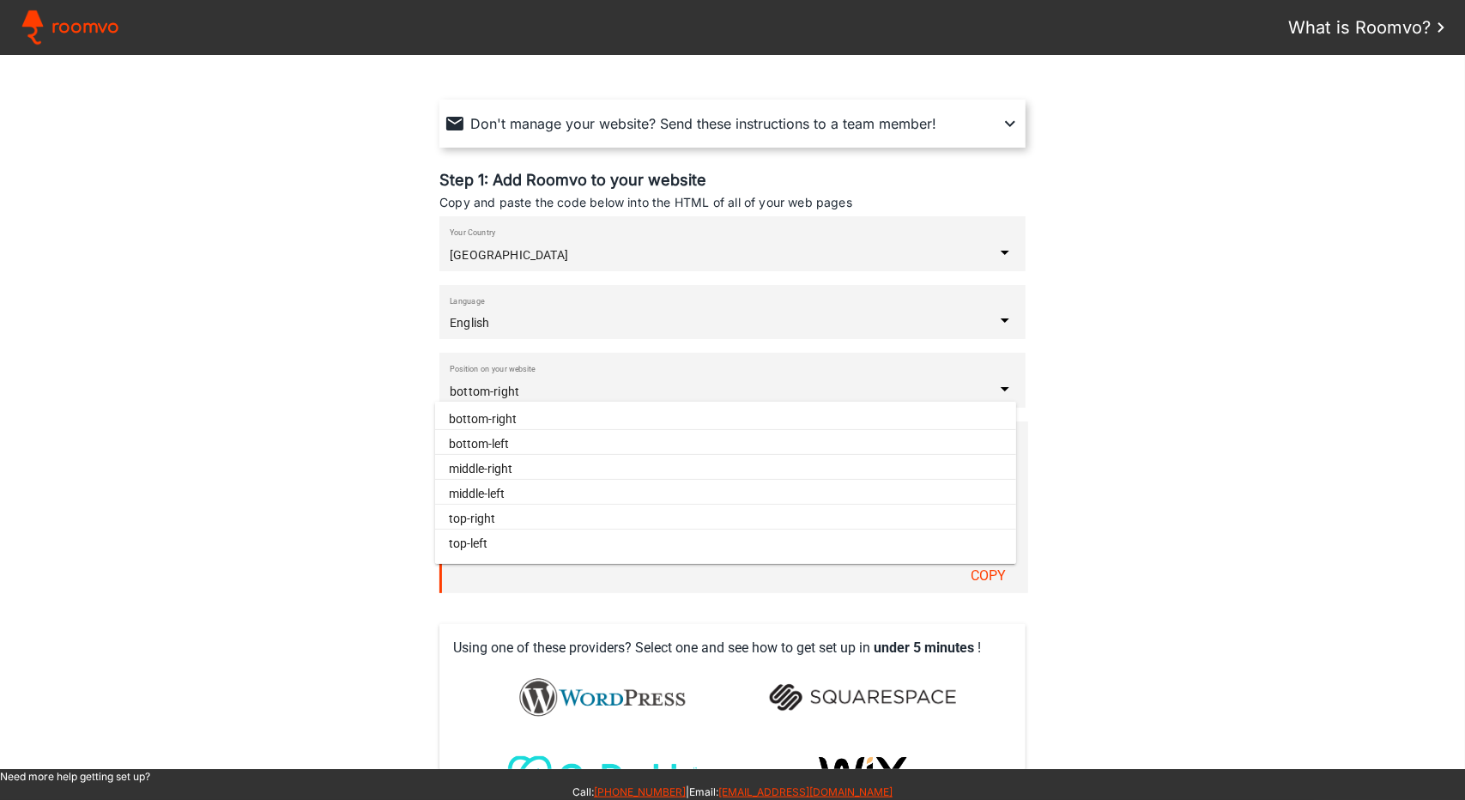
click at [538, 468] on paper-item "middle-right" at bounding box center [725, 468] width 581 height 21
type input "middle-right"
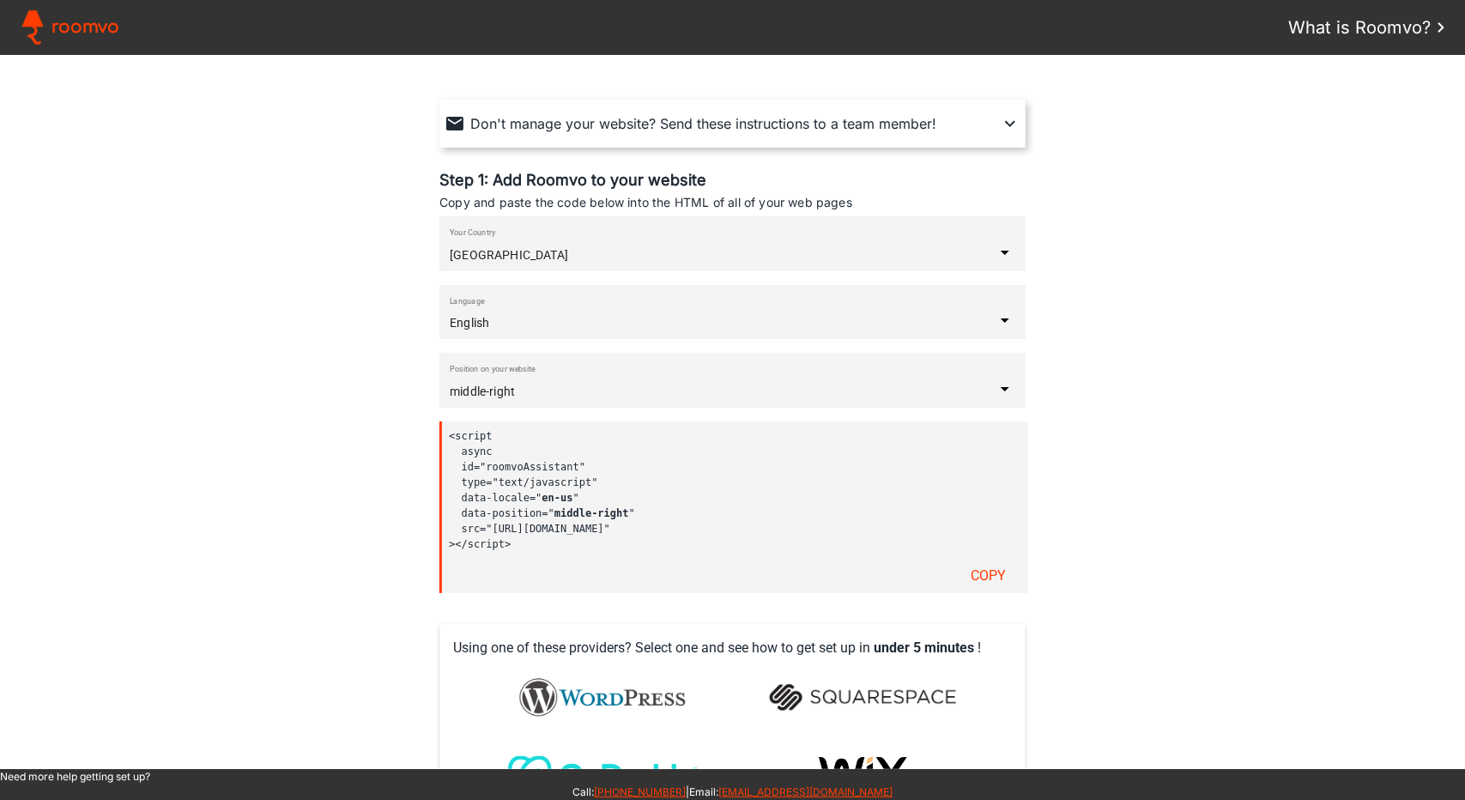
click at [0, 0] on slot "Copy" at bounding box center [0, 0] width 0 height 0
